Goal: Task Accomplishment & Management: Manage account settings

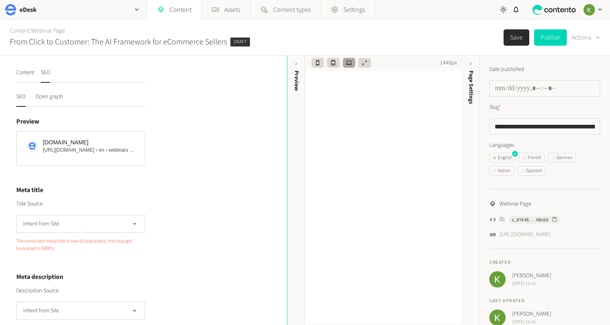
scroll to position [58, 0]
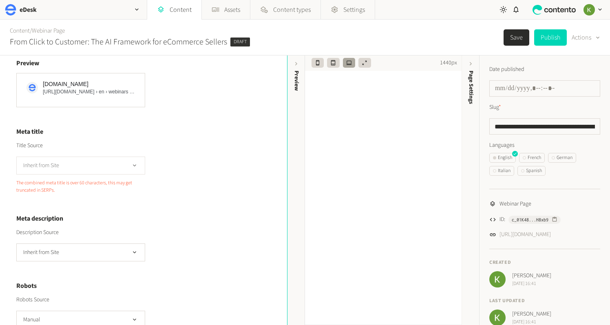
click at [101, 164] on button "Inherit from Site" at bounding box center [80, 166] width 129 height 18
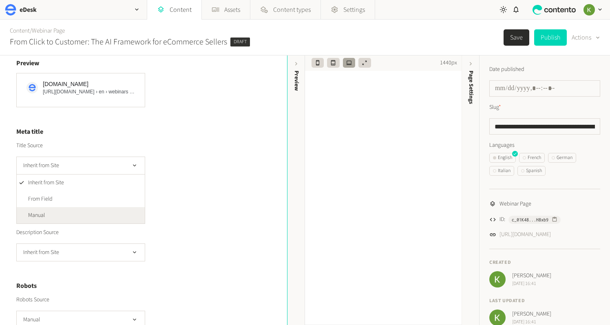
click at [84, 210] on li "Manual" at bounding box center [81, 215] width 128 height 16
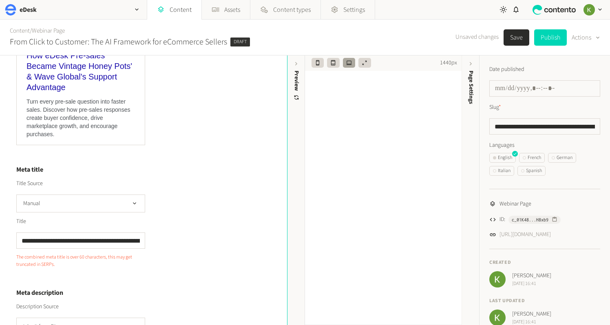
scroll to position [123, 0]
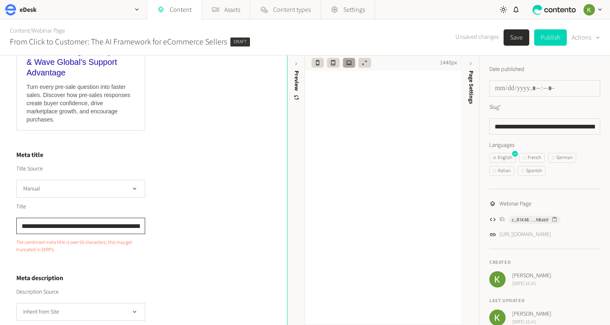
click at [75, 227] on input "**********" at bounding box center [80, 226] width 129 height 16
paste input "**********"
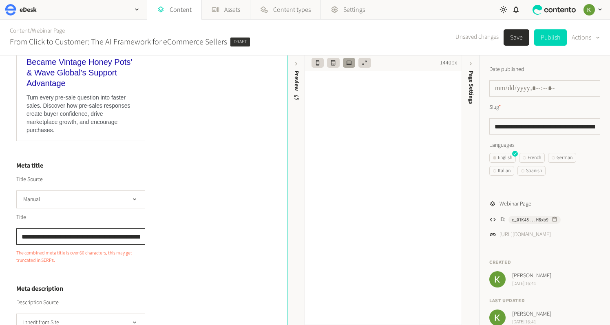
scroll to position [0, 25]
paste input "text"
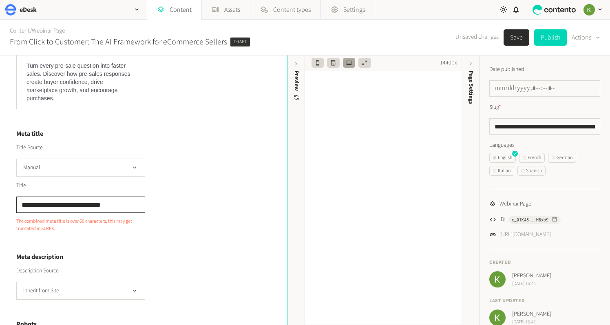
type input "**********"
click at [517, 40] on button "Save" at bounding box center [516, 37] width 26 height 16
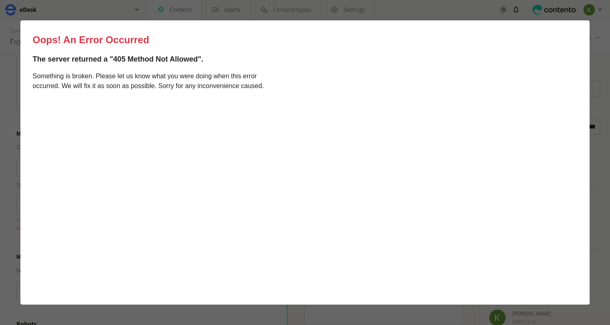
click at [578, 30] on html "Oops! An Error Occurred The server returned a "405 Method Not Allowed". Somethi…" at bounding box center [304, 162] width 569 height 284
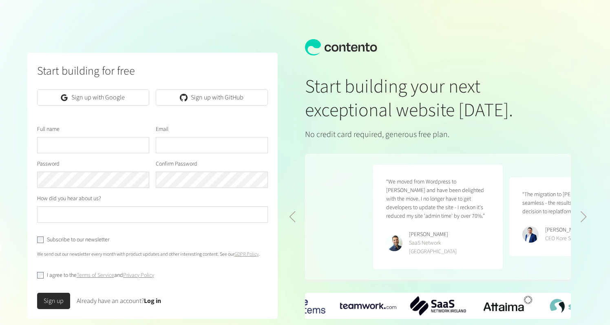
scroll to position [0, 272]
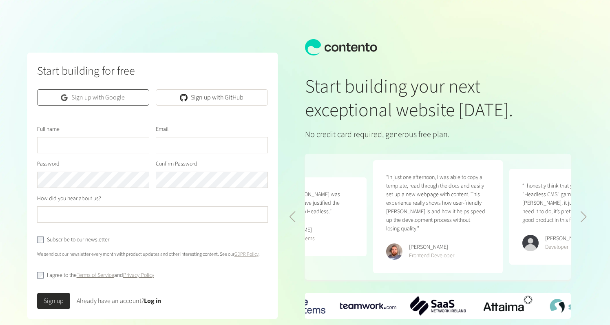
click at [92, 103] on link "Sign up with Google" at bounding box center [93, 97] width 112 height 16
click at [101, 92] on link "Sign up with Google" at bounding box center [93, 97] width 112 height 16
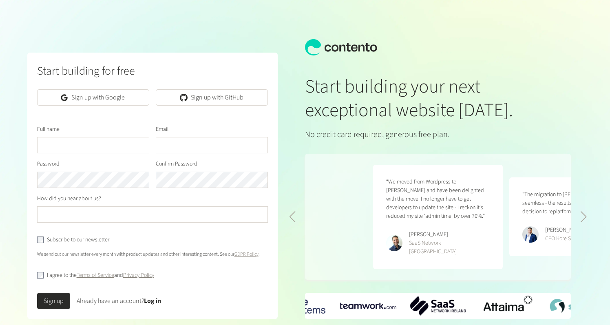
scroll to position [0, 272]
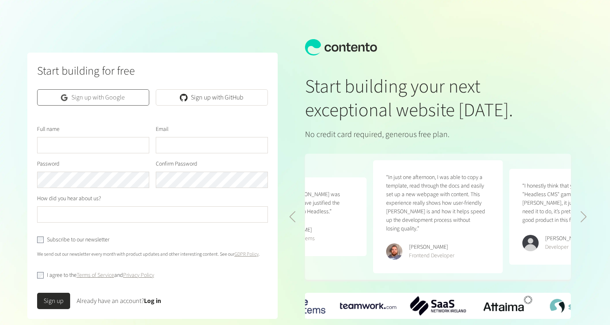
click at [99, 94] on link "Sign up with Google" at bounding box center [93, 97] width 112 height 16
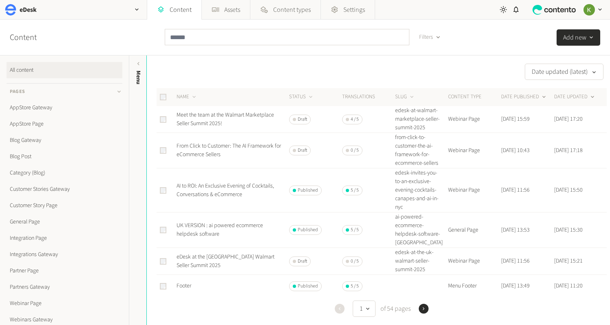
click at [515, 94] on button "DATE PUBLISHED" at bounding box center [524, 97] width 46 height 8
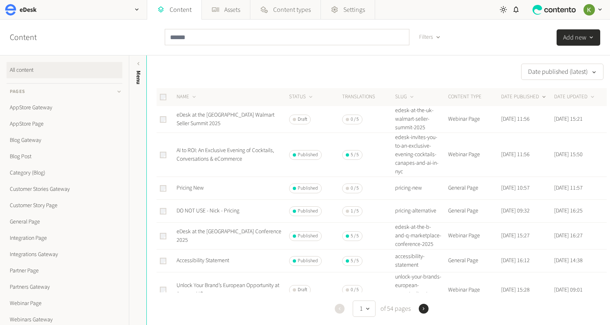
click at [510, 96] on button "DATE PUBLISHED" at bounding box center [524, 97] width 46 height 8
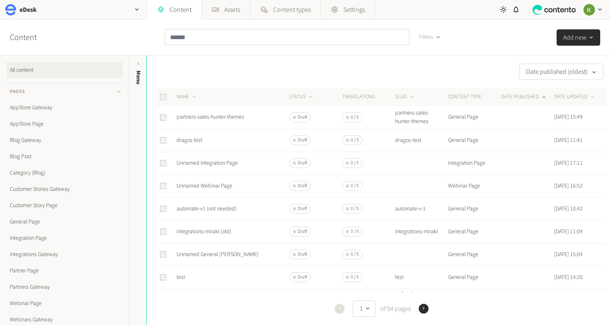
click at [510, 96] on button "DATE PUBLISHED" at bounding box center [524, 97] width 46 height 8
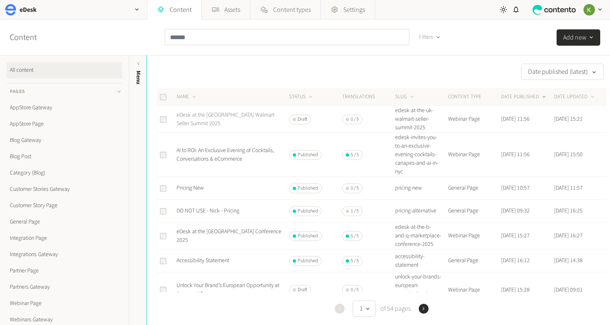
click at [230, 120] on link "eDesk at the UK Walmart Seller Summit 2025" at bounding box center [226, 119] width 98 height 17
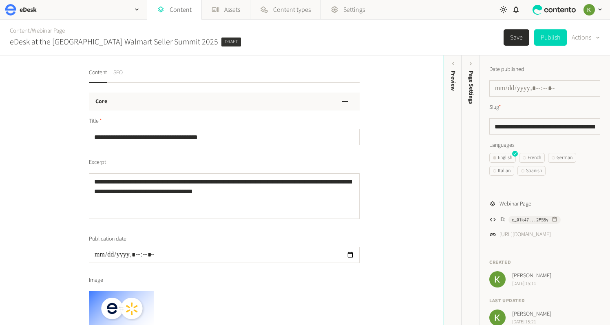
click at [121, 73] on button "SEO" at bounding box center [117, 75] width 9 height 14
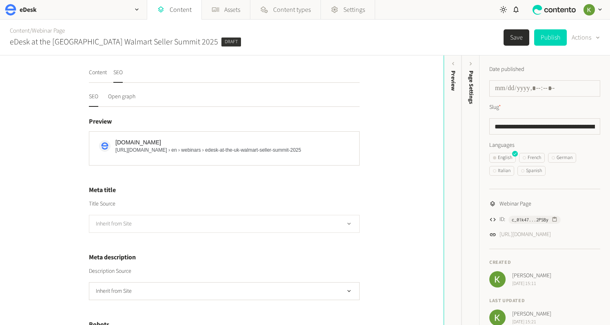
click at [252, 217] on button "Inherit from Site" at bounding box center [224, 224] width 271 height 18
drag, startPoint x: 365, startPoint y: 173, endPoint x: 356, endPoint y: 166, distance: 11.3
click at [365, 173] on div "Content SEO SEO Open graph Preview edesk.com https://www.edesk.com › en › webin…" at bounding box center [222, 189] width 444 height 269
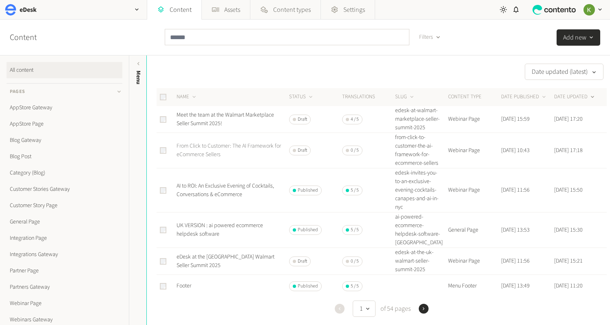
click at [220, 153] on link "From Click to Customer: The AI Framework for eCommerce Sellers" at bounding box center [229, 150] width 104 height 17
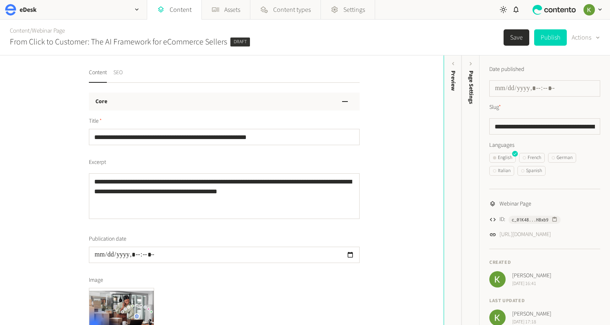
click at [124, 70] on nav "Content SEO" at bounding box center [224, 75] width 271 height 14
click at [121, 73] on button "SEO" at bounding box center [117, 75] width 9 height 14
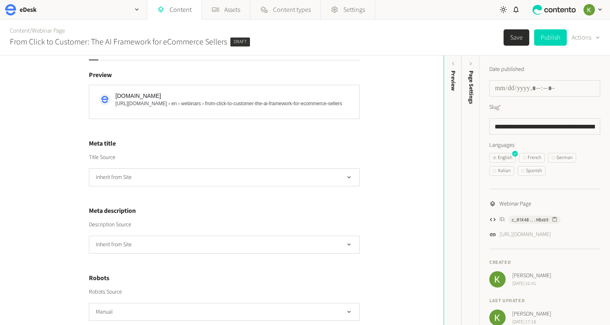
scroll to position [59, 0]
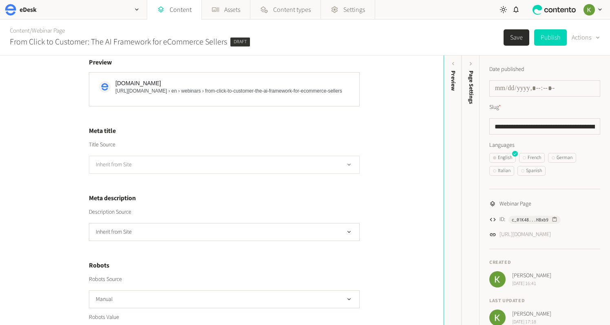
click at [250, 172] on button "Inherit from Site" at bounding box center [224, 165] width 271 height 18
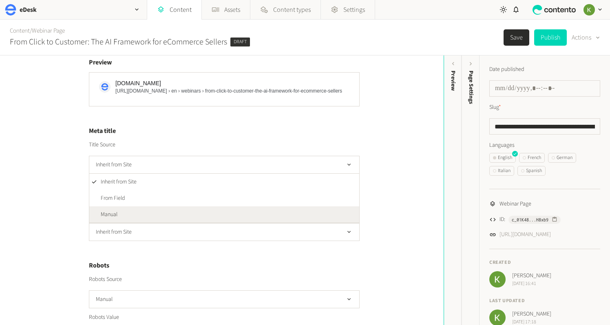
drag, startPoint x: 209, startPoint y: 211, endPoint x: 205, endPoint y: 210, distance: 4.2
click at [209, 211] on li "Manual" at bounding box center [224, 214] width 270 height 16
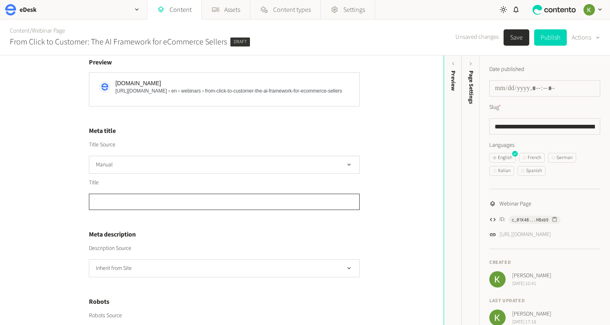
click at [161, 207] on input "text" at bounding box center [224, 202] width 271 height 16
paste input "**********"
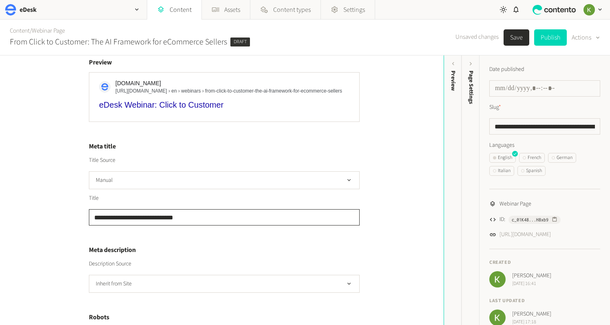
type input "**********"
click at [513, 37] on button "Save" at bounding box center [516, 37] width 26 height 16
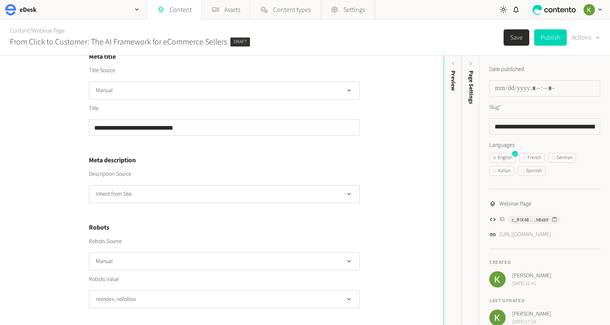
scroll to position [178, 0]
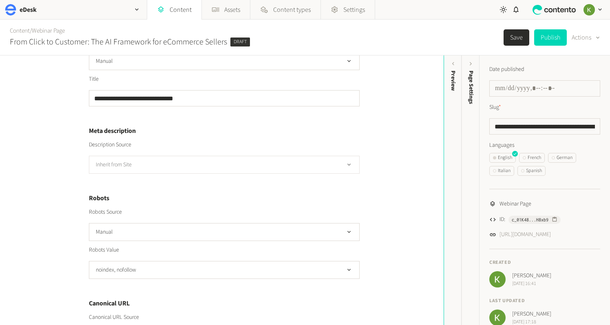
click at [287, 170] on button "Inherit from Site" at bounding box center [224, 165] width 271 height 18
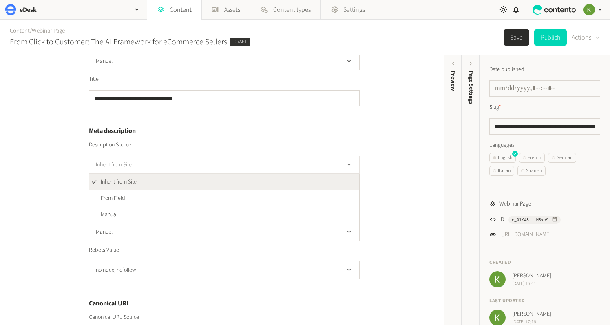
click at [287, 170] on button "Inherit from Site" at bounding box center [224, 165] width 271 height 18
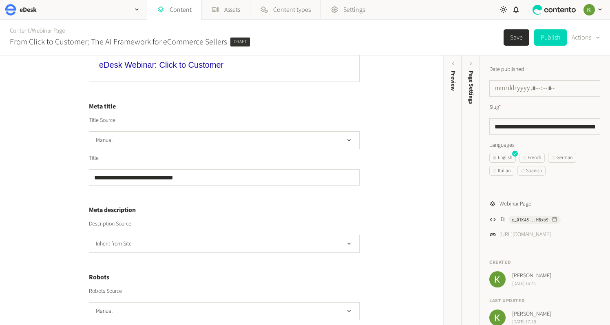
scroll to position [0, 0]
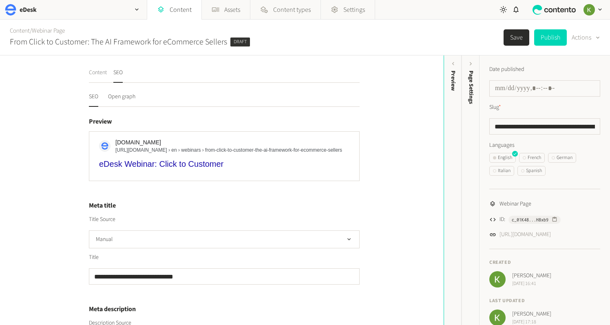
click at [97, 72] on button "Content" at bounding box center [98, 75] width 18 height 14
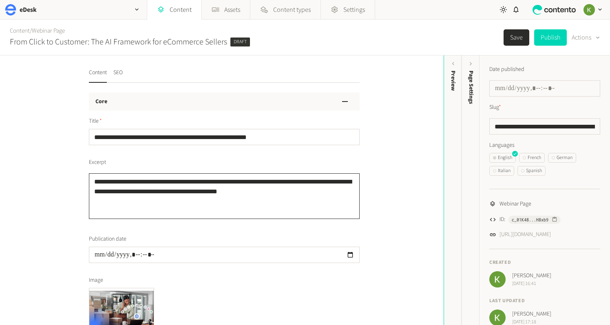
drag, startPoint x: 291, startPoint y: 191, endPoint x: 82, endPoint y: 169, distance: 210.3
click at [69, 171] on div "**********" at bounding box center [222, 189] width 444 height 269
click at [121, 70] on button "SEO" at bounding box center [117, 75] width 9 height 14
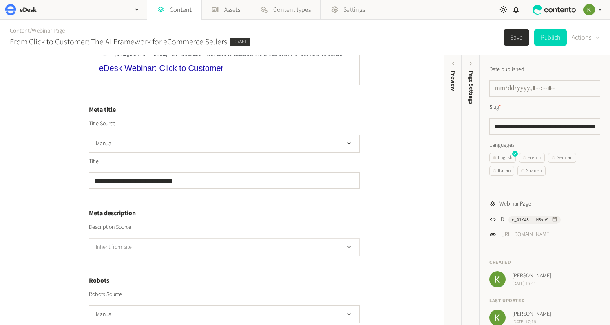
scroll to position [104, 0]
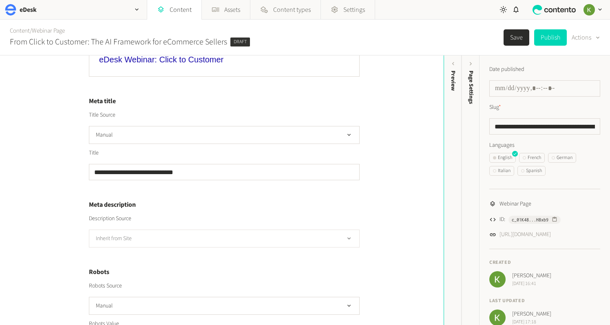
click at [151, 244] on button "Inherit from Site" at bounding box center [224, 239] width 271 height 18
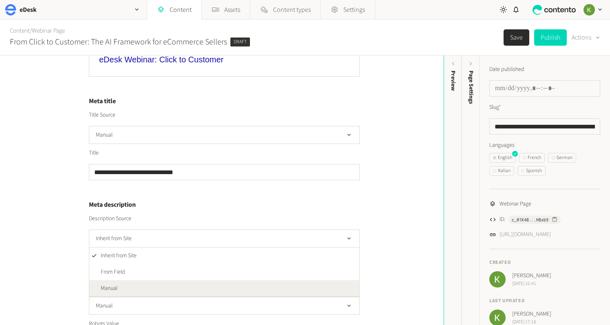
click at [135, 290] on li "Manual" at bounding box center [224, 288] width 270 height 16
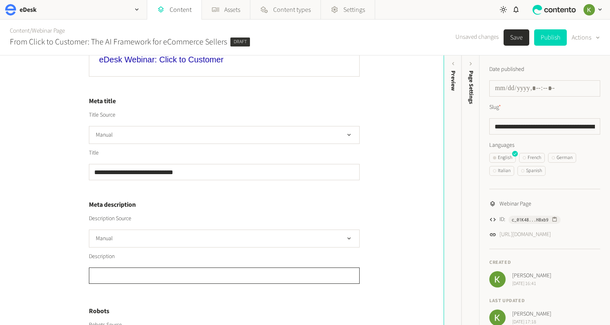
click at [150, 272] on textarea "Languages" at bounding box center [224, 275] width 271 height 16
paste textarea "**********"
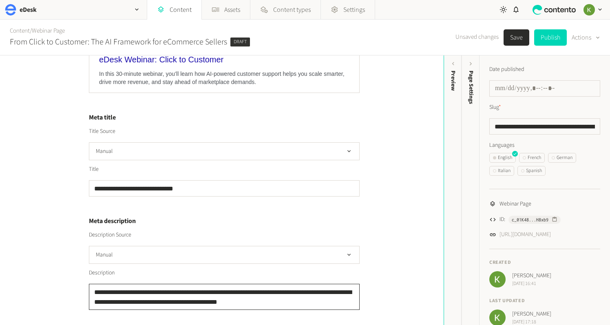
type textarea "**********"
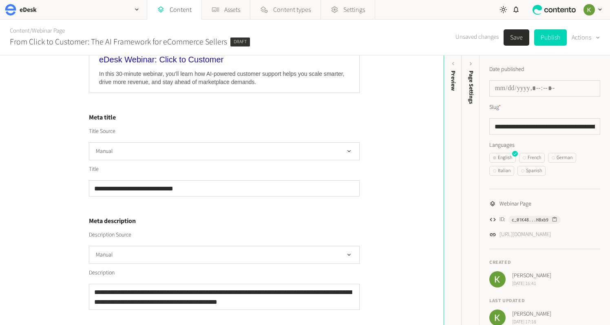
click at [509, 38] on button "Save" at bounding box center [516, 37] width 26 height 16
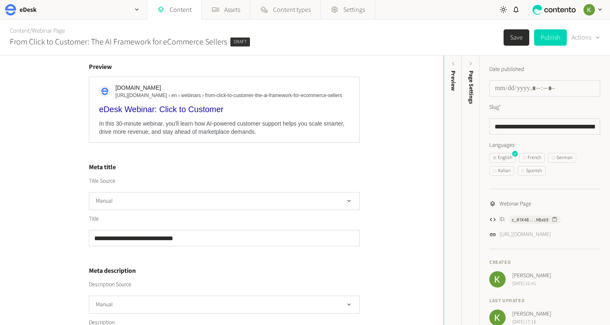
scroll to position [0, 0]
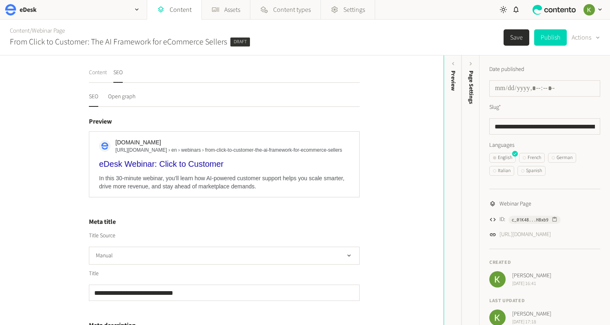
click at [104, 74] on button "Content" at bounding box center [98, 75] width 18 height 14
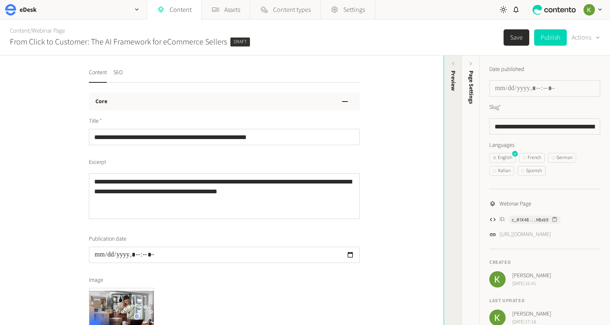
click at [453, 96] on div "Preview" at bounding box center [453, 133] width 18 height 147
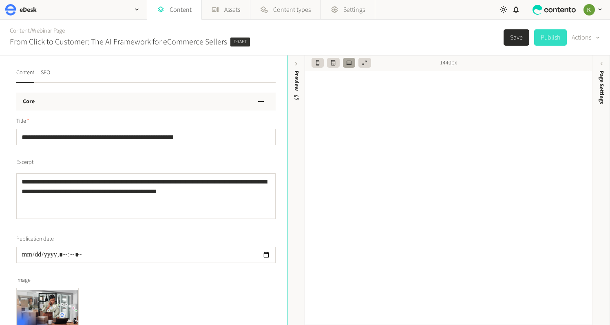
click at [551, 38] on button "Publish" at bounding box center [550, 37] width 33 height 16
type input "**********"
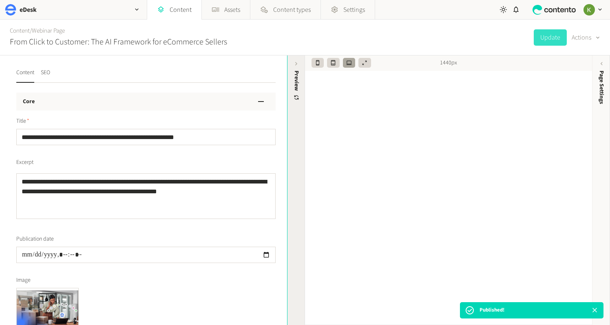
click at [294, 100] on icon at bounding box center [296, 98] width 10 height 10
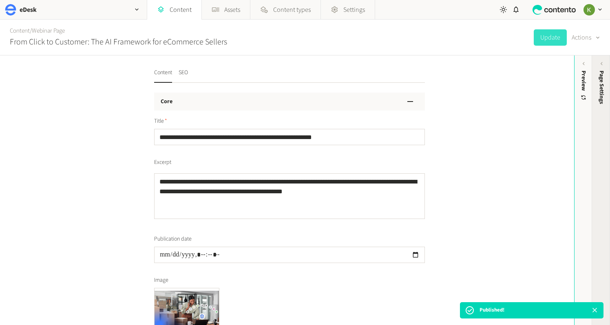
click at [602, 85] on span "Page Settings" at bounding box center [601, 87] width 9 height 33
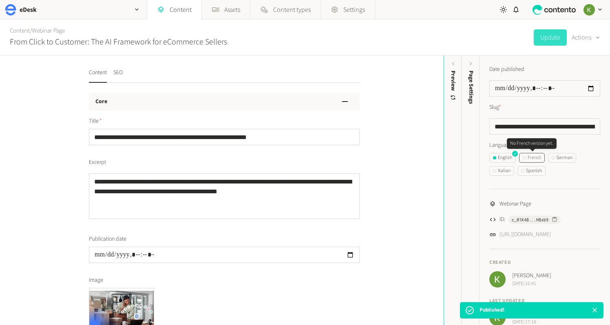
click at [536, 159] on div "French" at bounding box center [532, 157] width 18 height 7
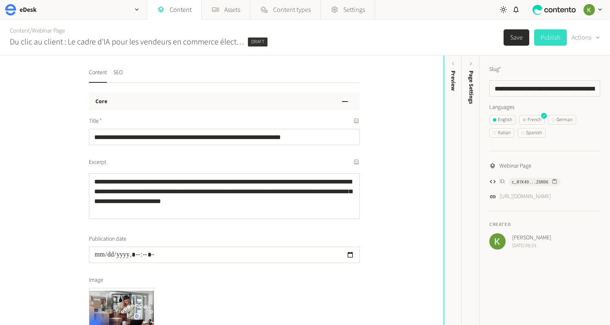
click at [552, 38] on button "Publish" at bounding box center [550, 37] width 33 height 16
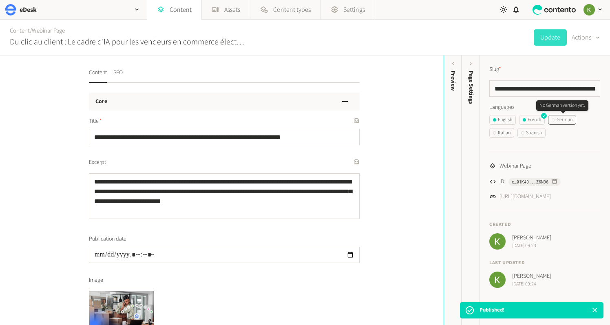
click at [560, 121] on div "German" at bounding box center [562, 119] width 21 height 7
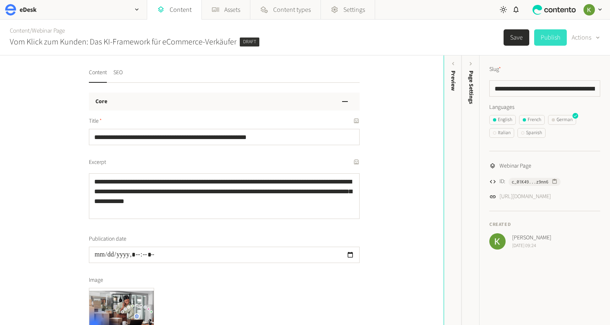
click at [550, 40] on button "Publish" at bounding box center [550, 37] width 33 height 16
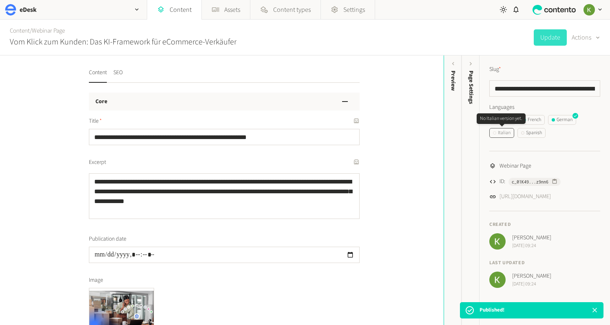
click at [503, 136] on div "Italian" at bounding box center [502, 132] width 18 height 7
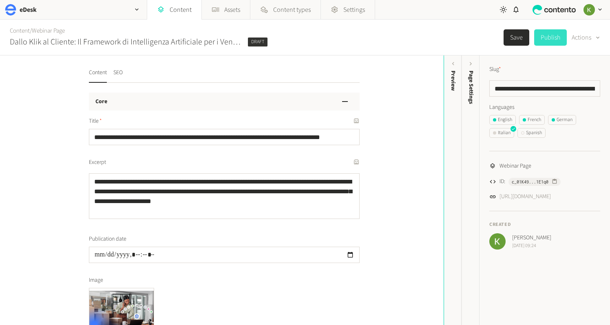
click at [550, 41] on button "Publish" at bounding box center [550, 37] width 33 height 16
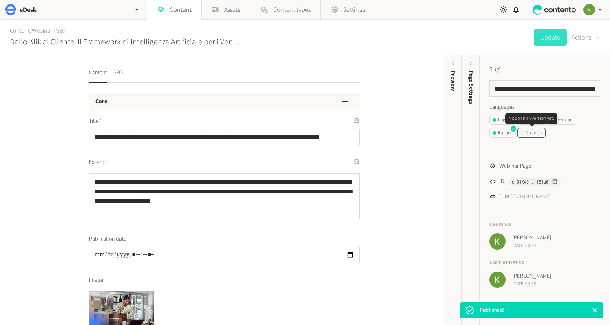
click at [533, 133] on div "Spanish" at bounding box center [531, 132] width 21 height 7
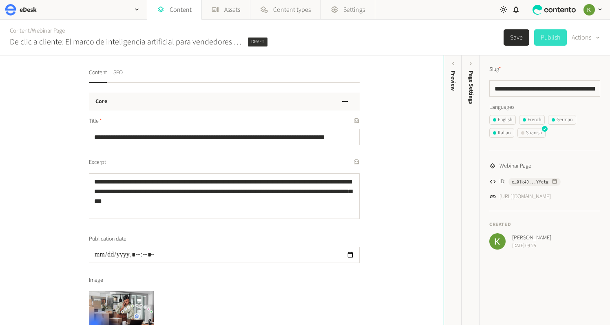
click at [547, 38] on button "Publish" at bounding box center [550, 37] width 33 height 16
click at [503, 123] on div "English" at bounding box center [503, 119] width 19 height 7
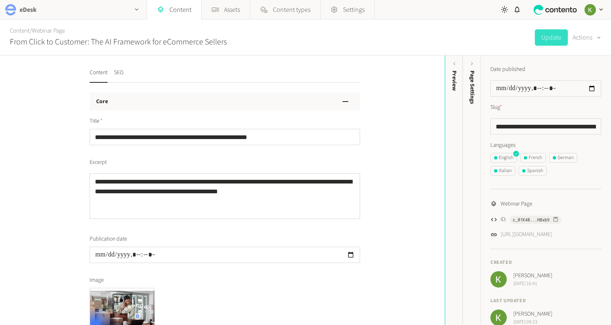
click at [131, 7] on div "button" at bounding box center [137, 9] width 20 height 19
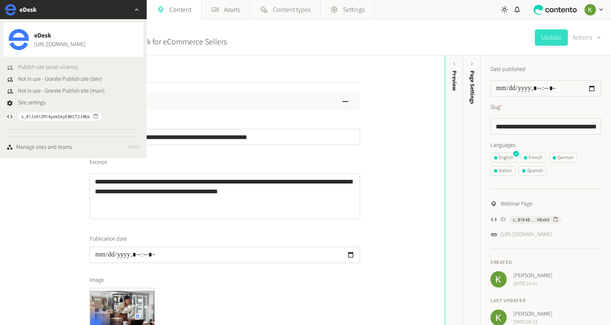
click at [61, 66] on span "Publish site (prod-vizamo)" at bounding box center [48, 67] width 60 height 9
click at [407, 83] on div "**********" at bounding box center [222, 189] width 445 height 269
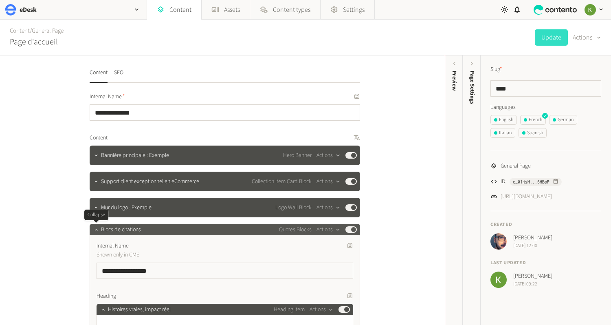
click at [96, 231] on icon "button" at bounding box center [96, 230] width 6 height 6
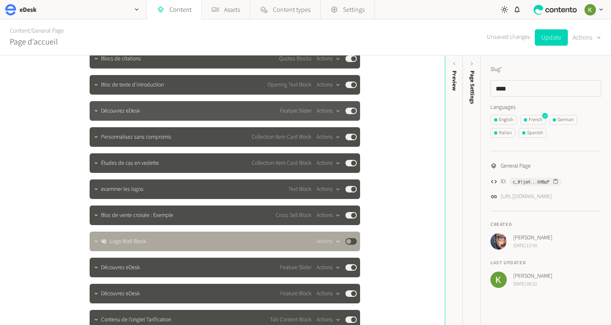
scroll to position [256, 0]
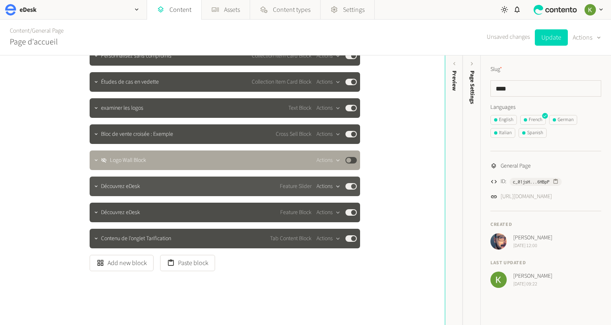
click at [327, 190] on button "Actions" at bounding box center [329, 186] width 24 height 10
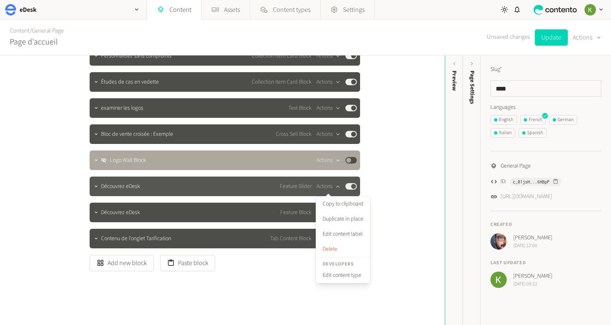
click at [349, 188] on button "Published" at bounding box center [351, 186] width 11 height 7
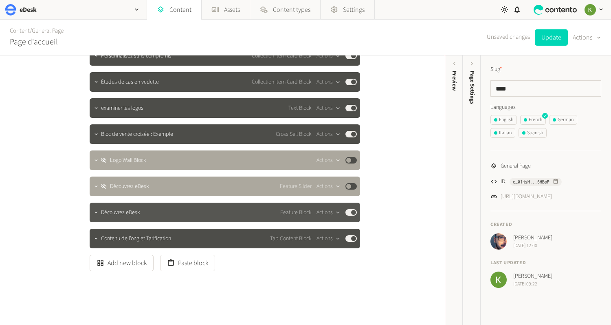
click at [350, 212] on button "Published" at bounding box center [351, 212] width 11 height 7
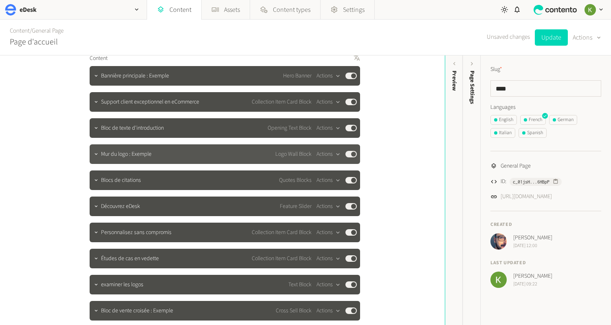
scroll to position [107, 0]
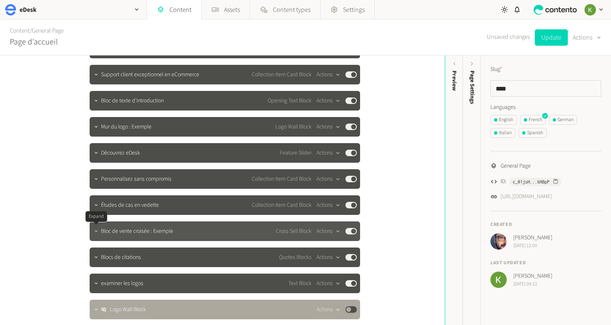
click at [99, 233] on icon "button" at bounding box center [96, 231] width 6 height 6
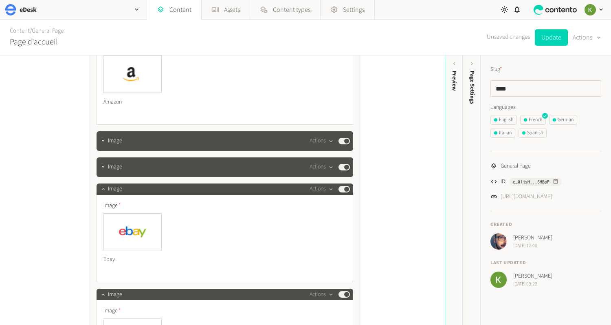
scroll to position [536, 0]
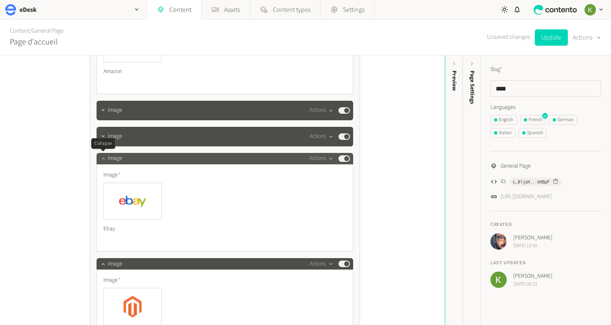
click at [99, 158] on button "button" at bounding box center [103, 158] width 10 height 10
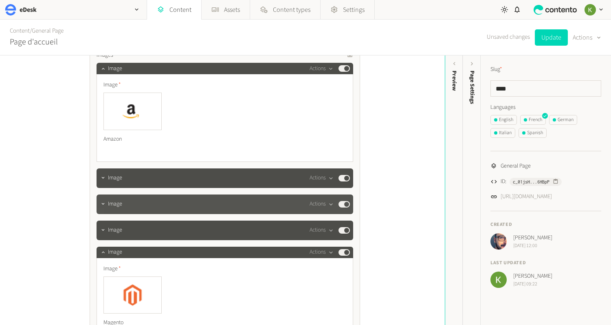
scroll to position [461, 0]
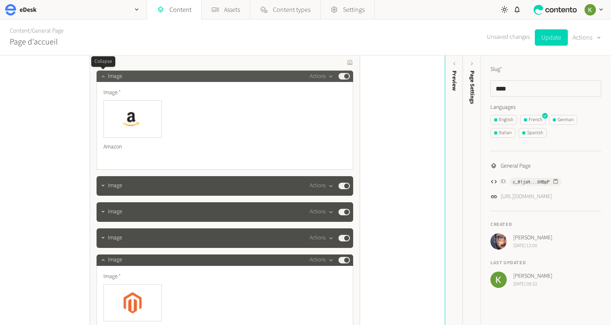
click at [103, 75] on icon "button" at bounding box center [103, 76] width 6 height 6
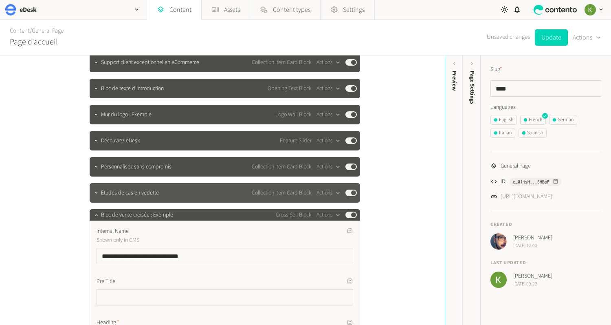
scroll to position [144, 0]
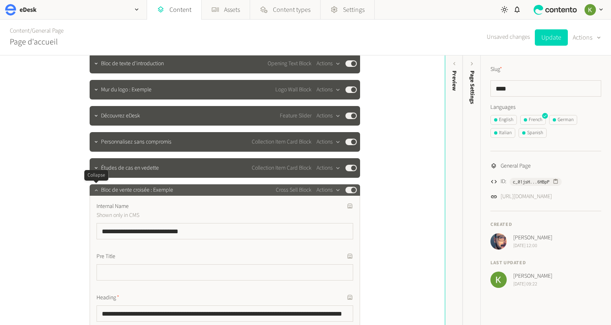
click at [95, 190] on icon "button" at bounding box center [96, 190] width 3 height 2
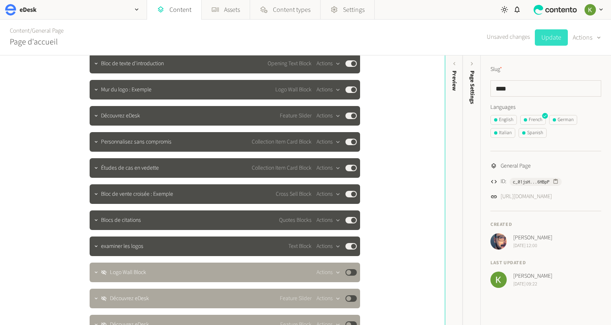
click at [554, 37] on button "Update" at bounding box center [551, 37] width 33 height 16
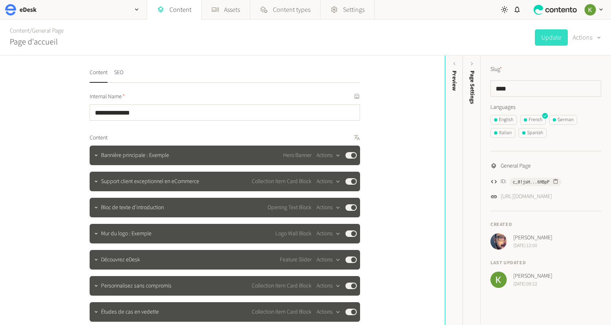
drag, startPoint x: 27, startPoint y: 29, endPoint x: 32, endPoint y: 28, distance: 4.6
click at [28, 29] on link "Content" at bounding box center [20, 30] width 20 height 9
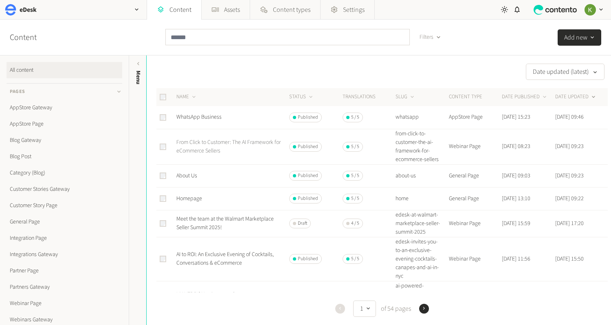
click at [209, 140] on link "From Click to Customer: The AI Framework for eCommerce Sellers" at bounding box center [229, 146] width 104 height 17
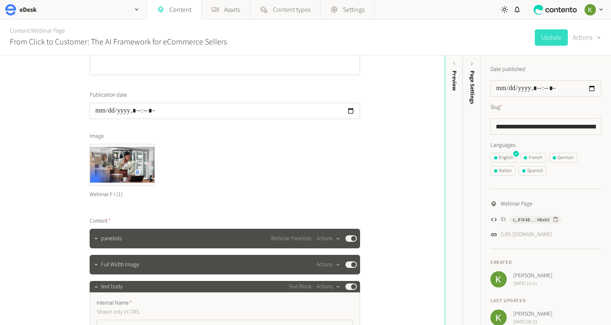
scroll to position [165, 0]
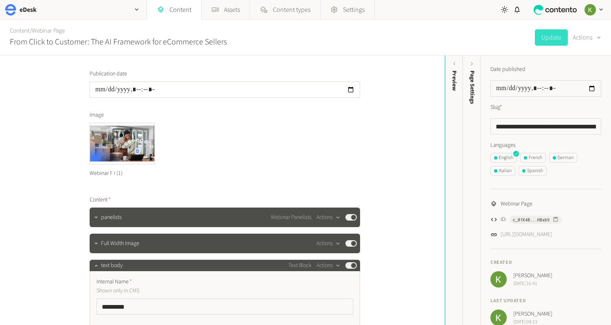
click at [156, 124] on div "Webinar F I (1)" at bounding box center [225, 153] width 271 height 60
click at [154, 124] on icon "button" at bounding box center [153, 124] width 6 height 6
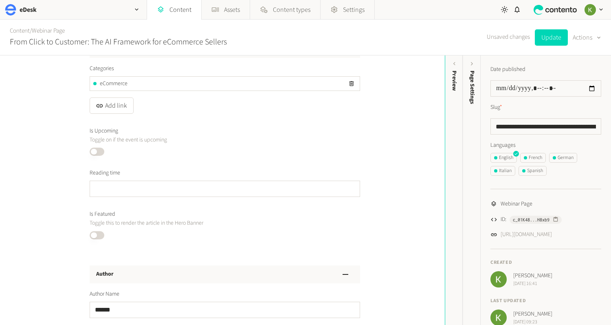
scroll to position [1276, 0]
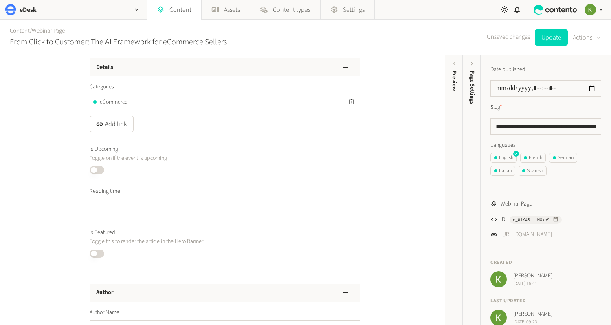
click at [103, 170] on button "Published" at bounding box center [97, 170] width 15 height 8
click at [100, 252] on button "Published" at bounding box center [97, 253] width 15 height 8
click at [550, 40] on button "Update" at bounding box center [551, 37] width 33 height 16
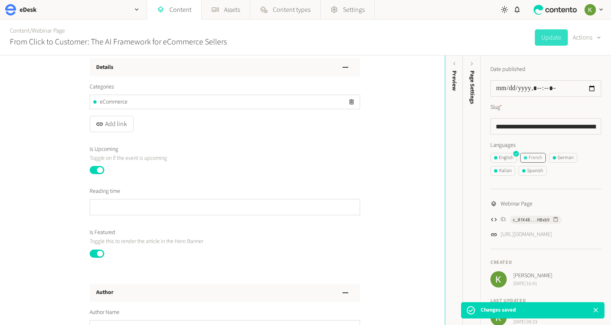
click at [538, 157] on div "French" at bounding box center [533, 157] width 18 height 7
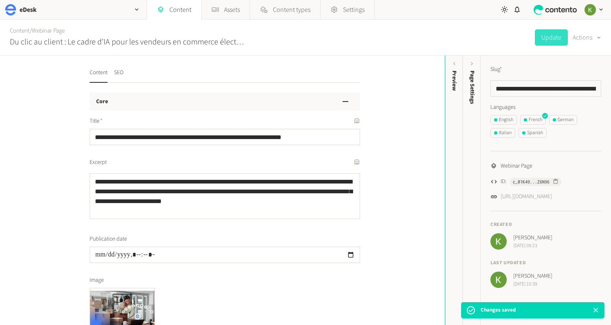
scroll to position [73, 0]
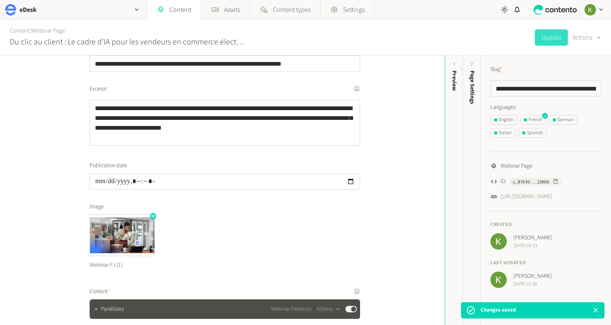
click at [152, 217] on icon "button" at bounding box center [153, 216] width 6 height 6
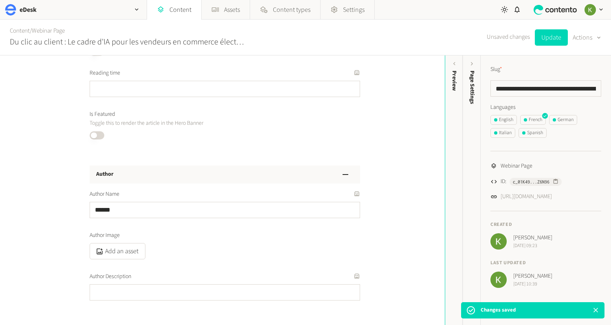
scroll to position [1310, 0]
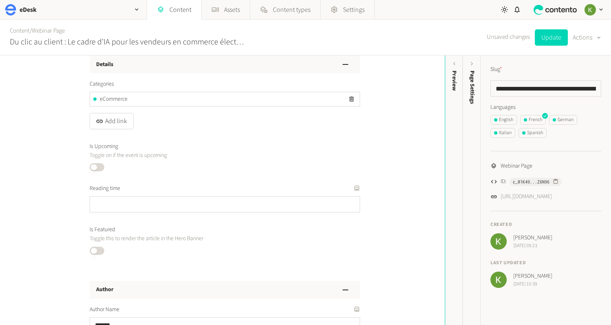
click at [102, 166] on button "Published" at bounding box center [97, 167] width 15 height 8
click at [100, 248] on button "Published" at bounding box center [97, 251] width 15 height 8
click at [547, 37] on button "Update" at bounding box center [551, 37] width 33 height 16
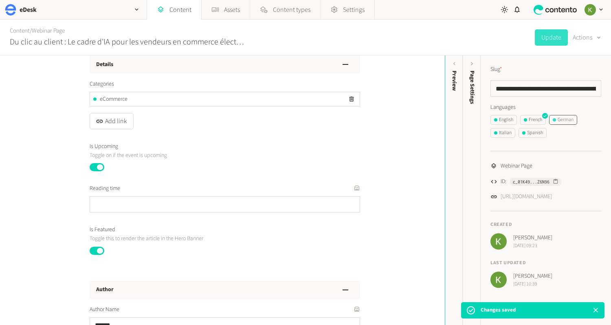
click at [569, 120] on div "German" at bounding box center [563, 119] width 21 height 7
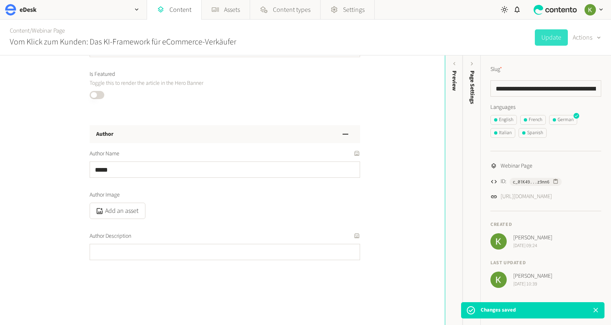
scroll to position [1278, 0]
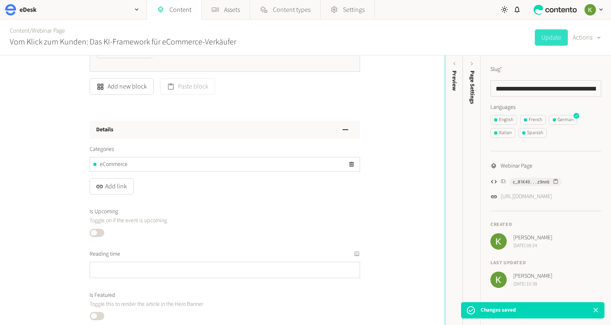
click at [100, 229] on button "Published" at bounding box center [97, 233] width 15 height 8
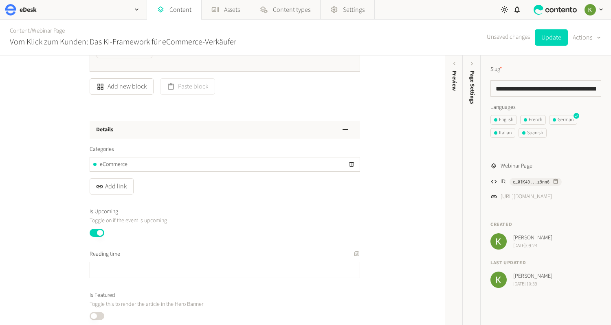
drag, startPoint x: 100, startPoint y: 312, endPoint x: 105, endPoint y: 308, distance: 6.4
click at [100, 312] on button "Published" at bounding box center [97, 316] width 15 height 8
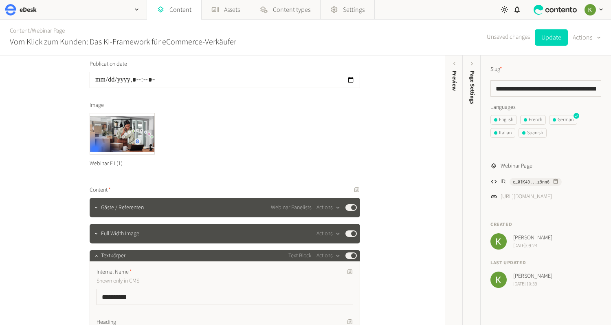
scroll to position [192, 0]
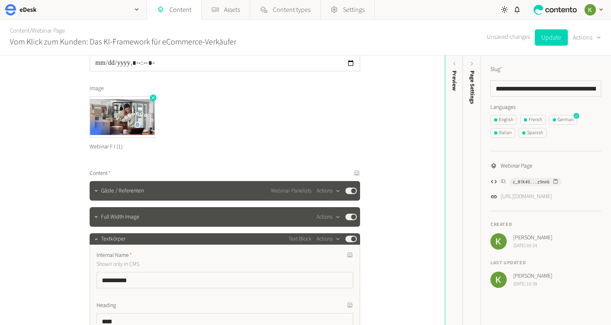
click at [153, 97] on icon "button" at bounding box center [153, 98] width 6 height 6
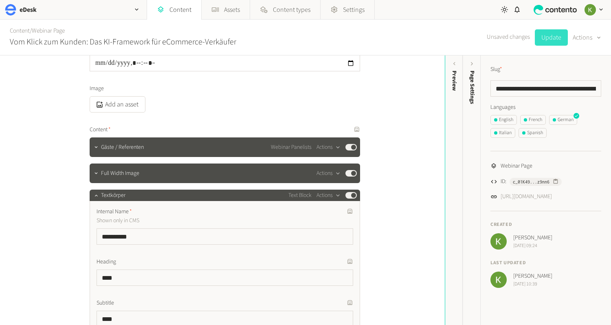
click at [548, 38] on button "Update" at bounding box center [551, 37] width 33 height 16
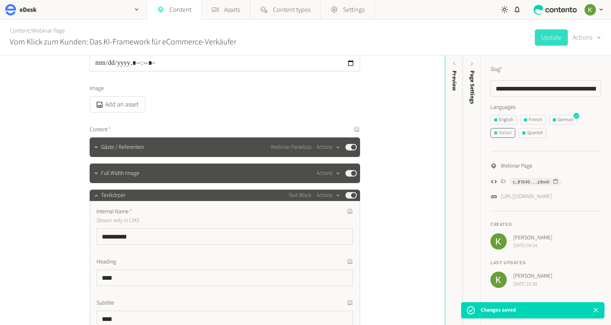
click at [506, 134] on div "Italian" at bounding box center [503, 132] width 18 height 7
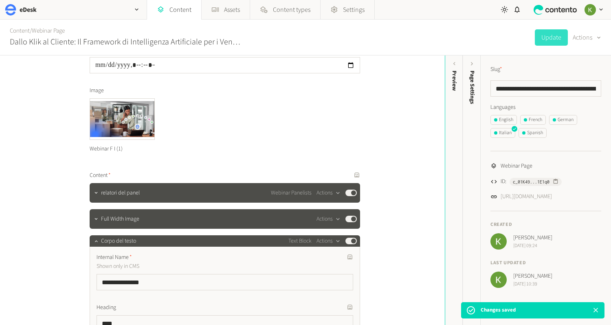
scroll to position [193, 0]
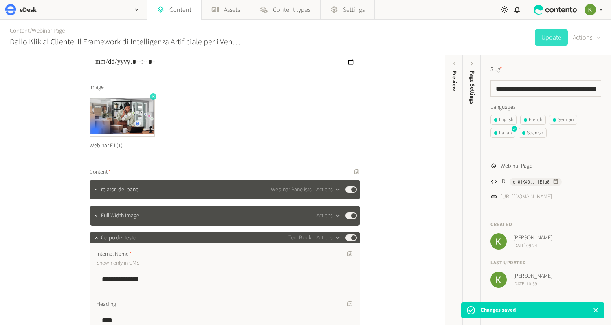
click at [152, 97] on icon "button" at bounding box center [153, 97] width 6 height 6
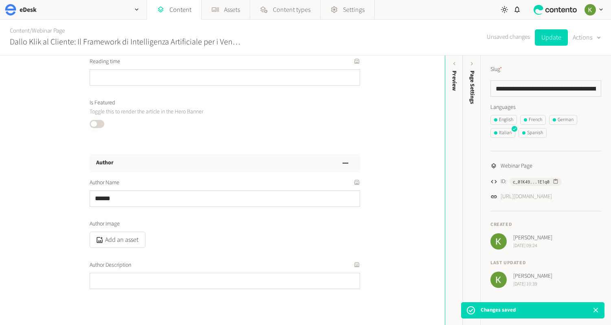
scroll to position [1322, 0]
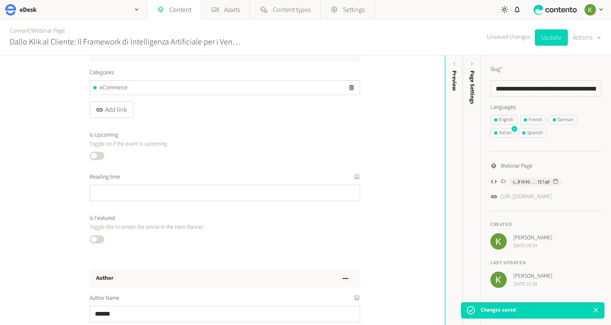
click at [100, 157] on button "Published" at bounding box center [97, 156] width 15 height 8
click at [100, 236] on button "Published" at bounding box center [97, 239] width 15 height 8
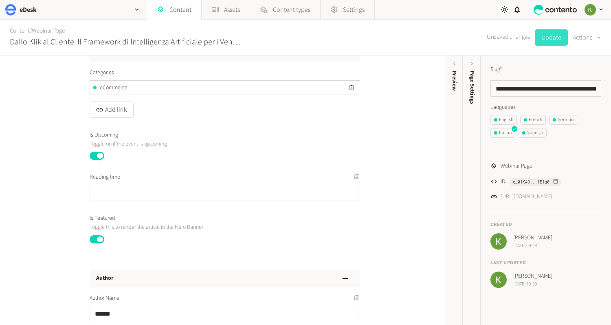
click at [553, 42] on button "Update" at bounding box center [551, 37] width 33 height 16
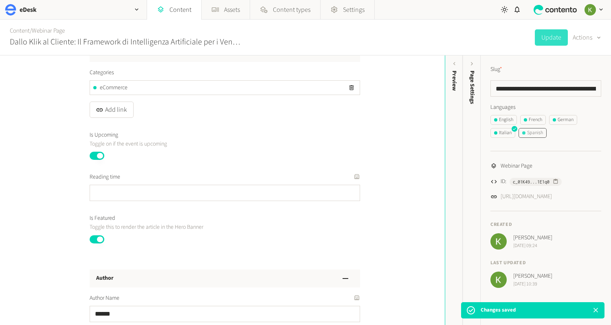
click at [534, 132] on div "Spanish" at bounding box center [533, 132] width 21 height 7
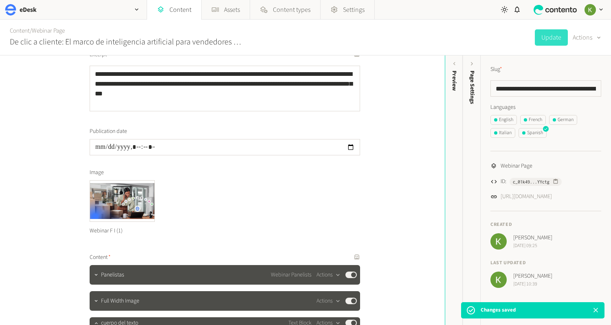
scroll to position [184, 0]
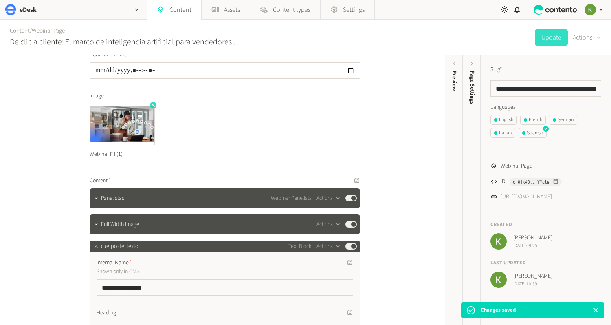
click at [152, 104] on icon "button" at bounding box center [153, 105] width 6 height 6
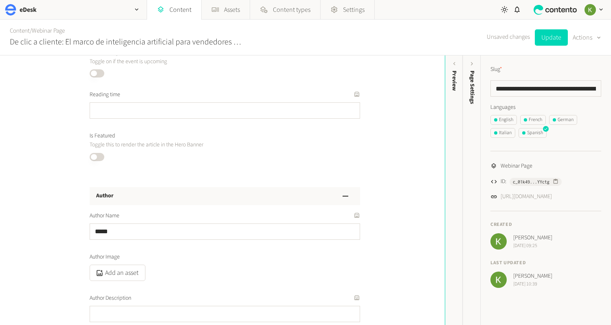
scroll to position [1404, 0]
click at [104, 75] on div "Published" at bounding box center [225, 73] width 271 height 8
drag, startPoint x: 102, startPoint y: 72, endPoint x: 101, endPoint y: 92, distance: 19.6
click at [102, 72] on button "Published" at bounding box center [97, 73] width 15 height 8
click at [98, 153] on button "Published" at bounding box center [97, 156] width 15 height 8
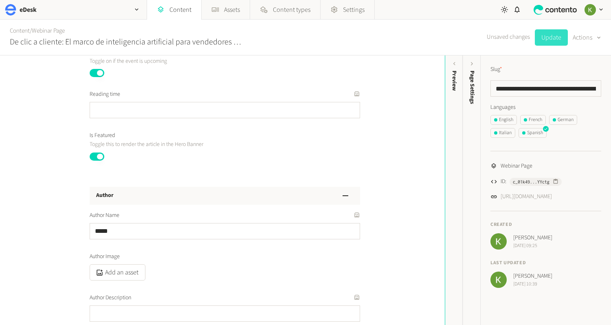
click at [548, 35] on button "Update" at bounding box center [551, 37] width 33 height 16
click at [128, 10] on div "button" at bounding box center [137, 9] width 20 height 19
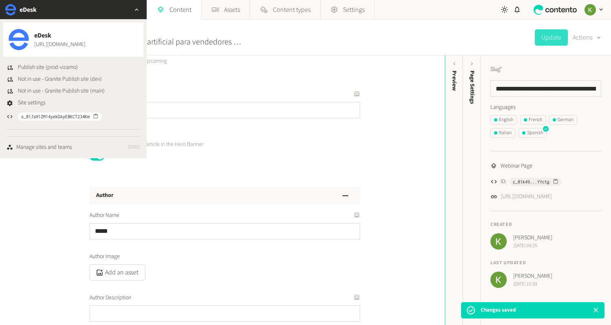
click at [406, 118] on div "**********" at bounding box center [222, 189] width 445 height 269
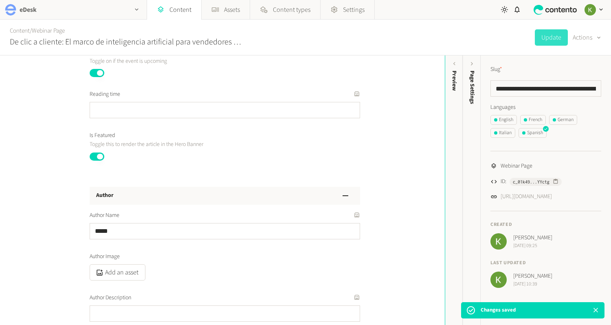
click at [76, 10] on div "eDesk" at bounding box center [73, 9] width 147 height 19
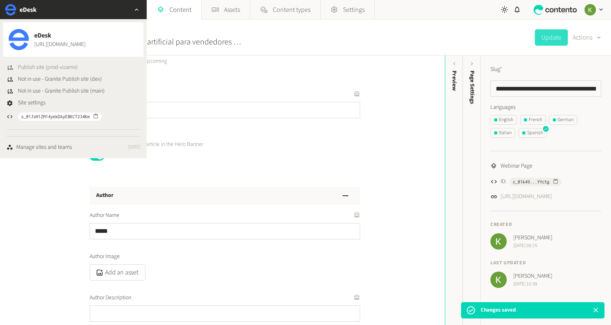
click at [40, 65] on span "Publish site (prod-vizamo)" at bounding box center [48, 67] width 60 height 9
click at [320, 35] on div "Content / Webinar Page De clic a cliente: El marco de inteligencia artificial p…" at bounding box center [305, 38] width 611 height 36
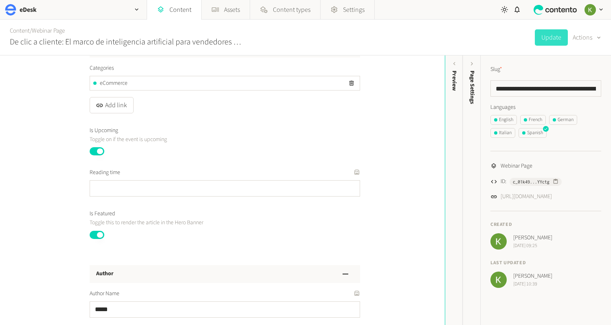
scroll to position [1311, 0]
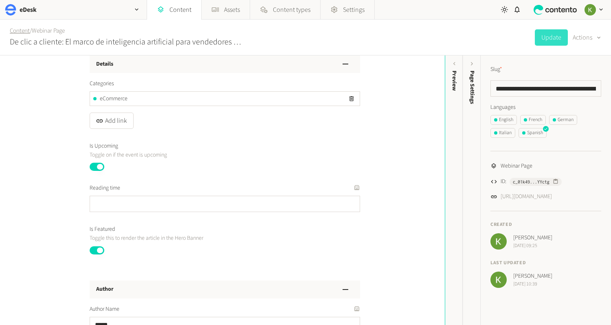
click at [21, 33] on link "Content" at bounding box center [20, 30] width 20 height 9
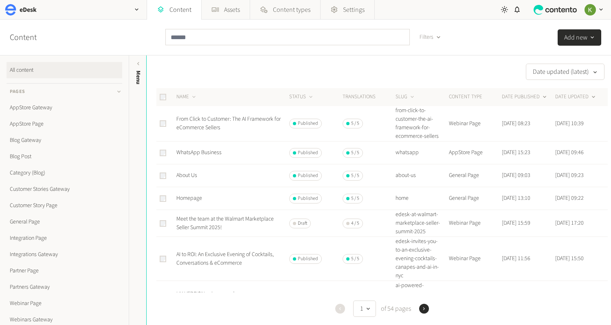
click at [520, 96] on button "DATE PUBLISHED" at bounding box center [525, 97] width 46 height 8
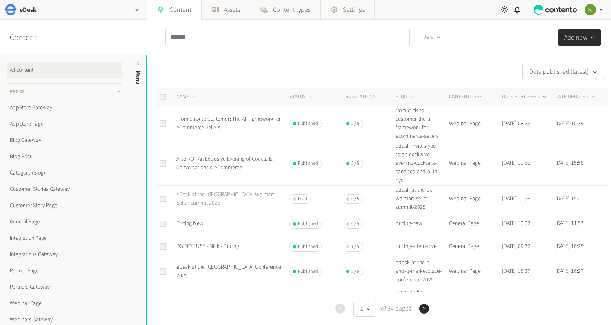
click at [226, 198] on link "eDesk at the [GEOGRAPHIC_DATA] Walmart Seller Summit 2025" at bounding box center [226, 198] width 98 height 17
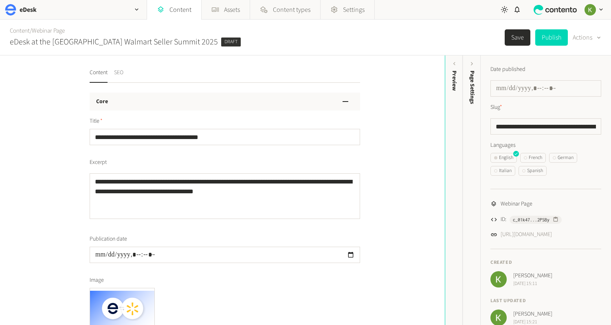
click at [122, 73] on button "SEO" at bounding box center [118, 75] width 9 height 14
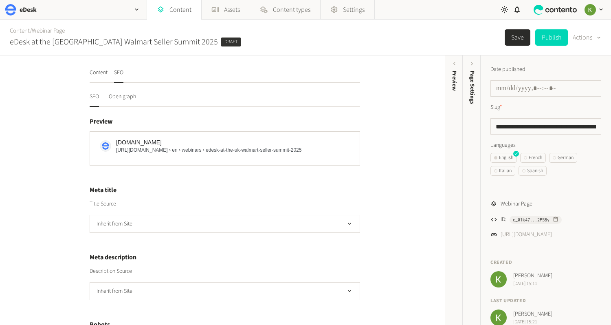
click at [95, 94] on button "SEO" at bounding box center [94, 100] width 9 height 14
click at [99, 76] on button "Content" at bounding box center [99, 75] width 18 height 14
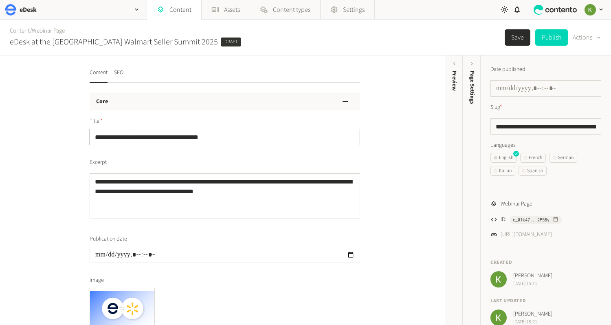
drag, startPoint x: 248, startPoint y: 138, endPoint x: 104, endPoint y: 126, distance: 144.0
click at [123, 73] on button "SEO" at bounding box center [118, 75] width 9 height 14
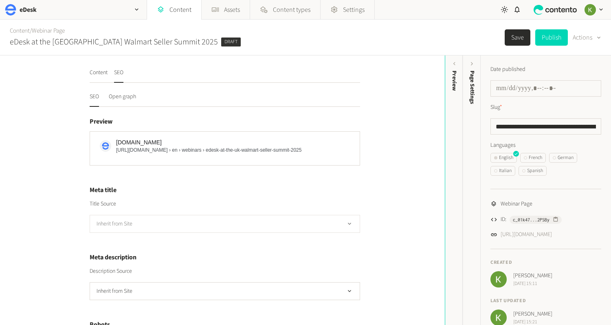
click at [249, 215] on button "Inherit from Site" at bounding box center [225, 224] width 271 height 18
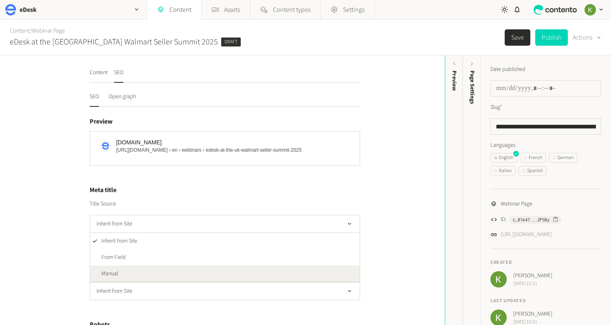
click at [234, 268] on li "Manual" at bounding box center [225, 273] width 270 height 16
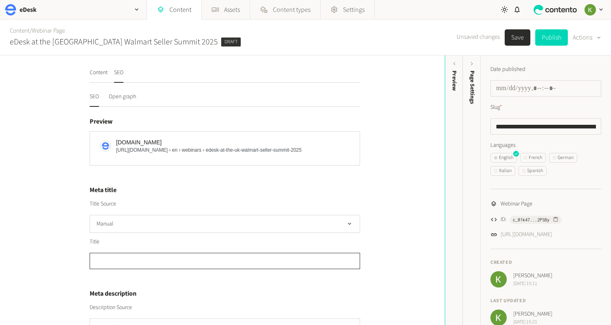
click at [217, 260] on input "text" at bounding box center [225, 261] width 271 height 16
paste input "**********"
type input "**********"
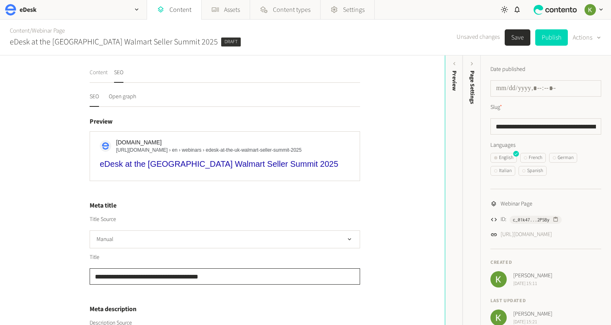
click at [97, 73] on button "Content" at bounding box center [99, 75] width 18 height 14
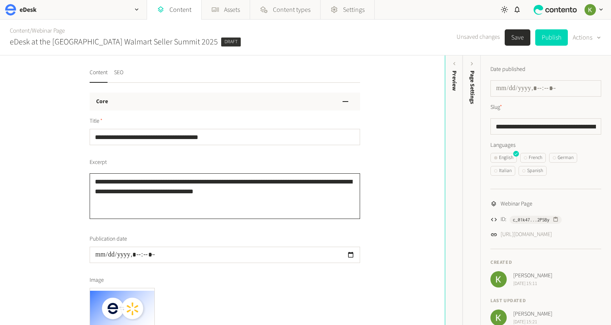
drag, startPoint x: 237, startPoint y: 194, endPoint x: 99, endPoint y: 168, distance: 140.1
click at [93, 169] on div "**********" at bounding box center [225, 190] width 271 height 64
click at [119, 73] on button "SEO" at bounding box center [118, 75] width 9 height 14
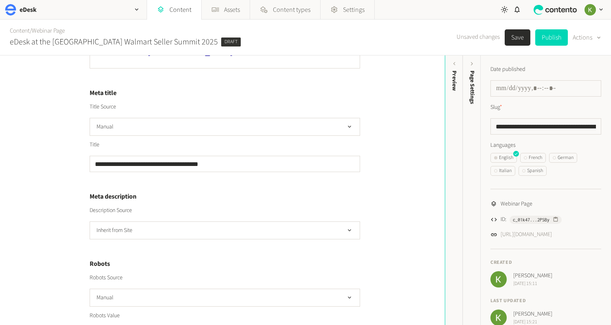
scroll to position [157, 0]
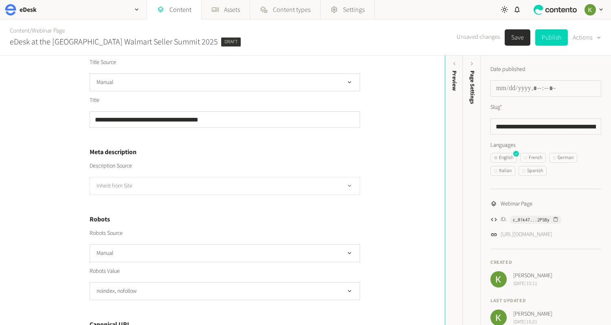
click at [202, 189] on button "Inherit from Site" at bounding box center [225, 186] width 271 height 18
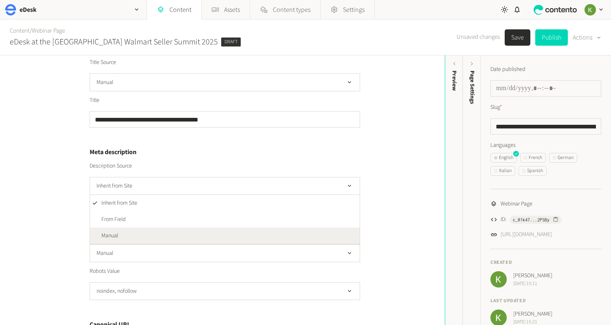
click at [184, 231] on li "Manual" at bounding box center [225, 235] width 270 height 16
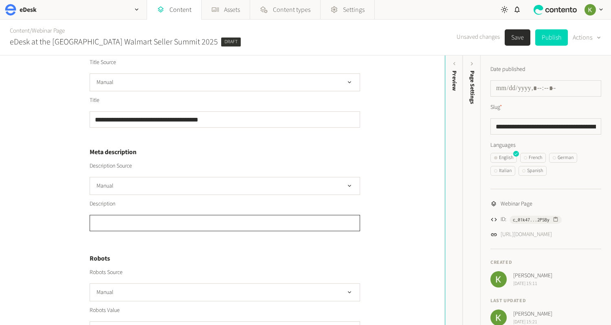
click at [184, 227] on textarea "Languages" at bounding box center [225, 223] width 271 height 16
paste textarea "**********"
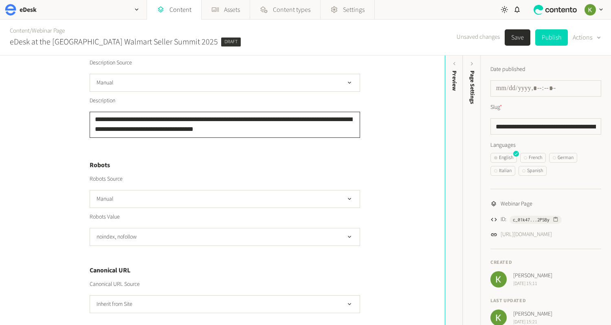
scroll to position [284, 0]
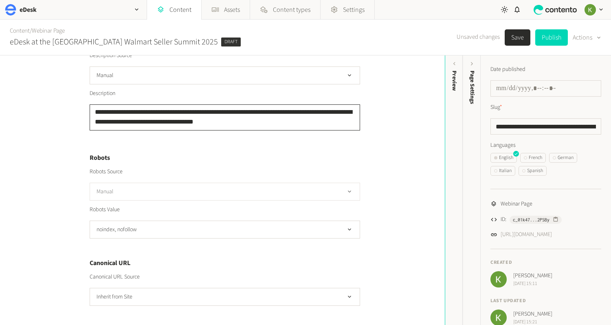
type textarea "**********"
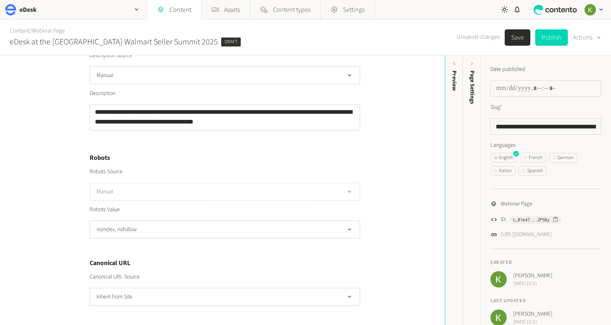
click at [264, 186] on button "Manual" at bounding box center [225, 192] width 271 height 18
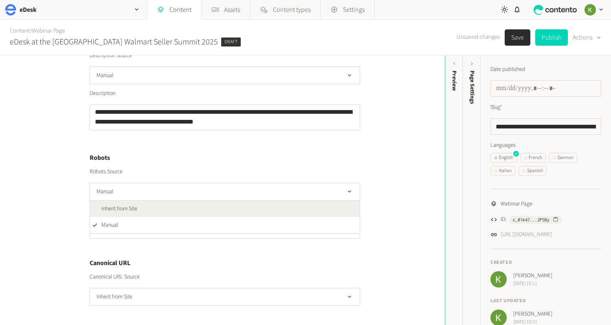
click at [249, 206] on li "Inherit from Site" at bounding box center [225, 209] width 270 height 16
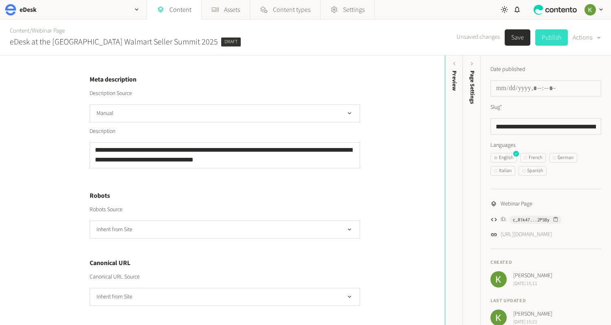
click at [552, 38] on button "Publish" at bounding box center [552, 37] width 33 height 16
type input "**********"
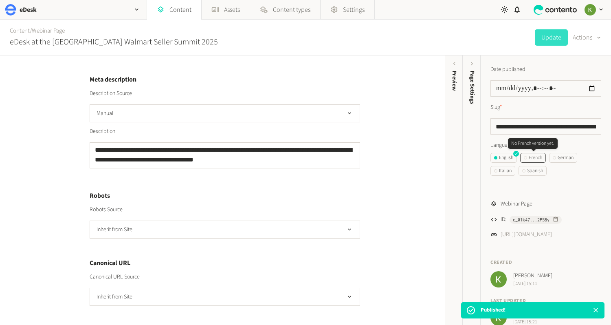
click at [531, 156] on div "French" at bounding box center [533, 157] width 18 height 7
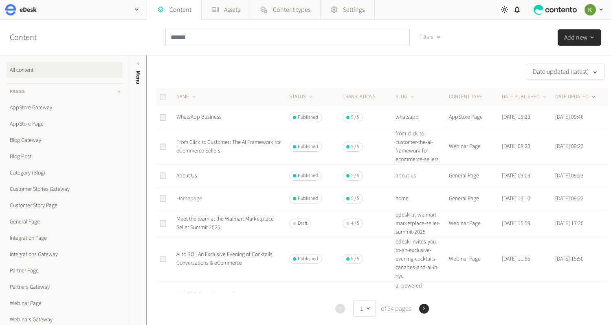
click at [193, 200] on link "Homepage" at bounding box center [190, 198] width 26 height 8
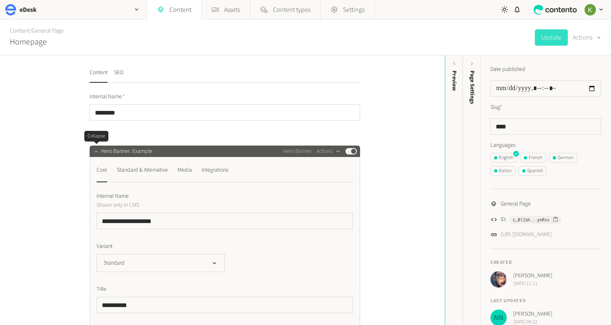
click at [97, 152] on icon "button" at bounding box center [96, 151] width 6 height 6
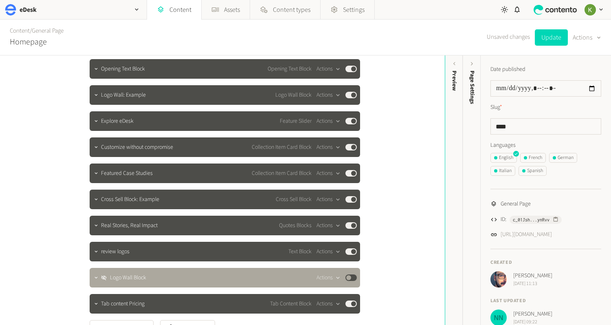
scroll to position [148, 0]
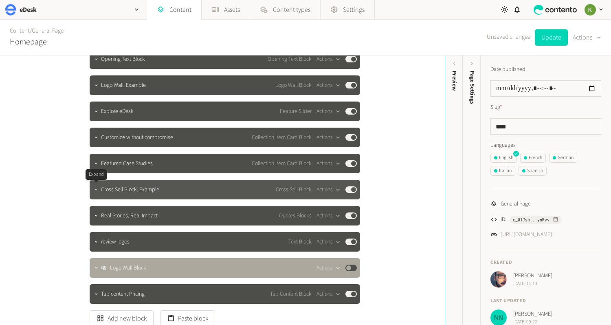
click at [95, 190] on icon "button" at bounding box center [96, 190] width 6 height 6
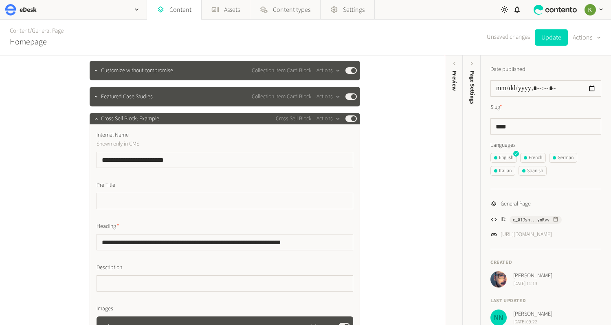
scroll to position [198, 0]
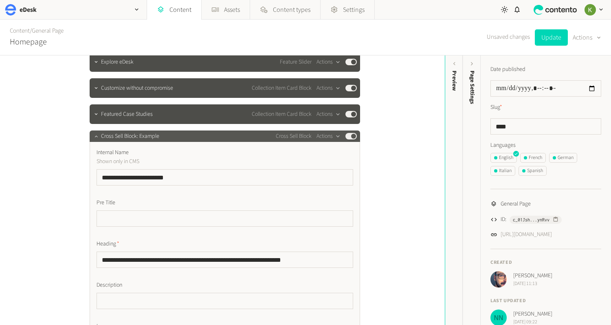
click at [96, 136] on icon "button" at bounding box center [96, 136] width 3 height 2
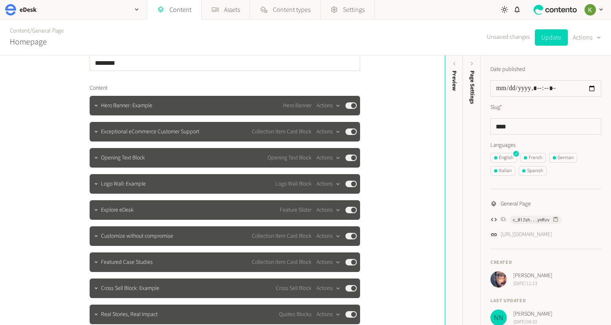
scroll to position [50, 0]
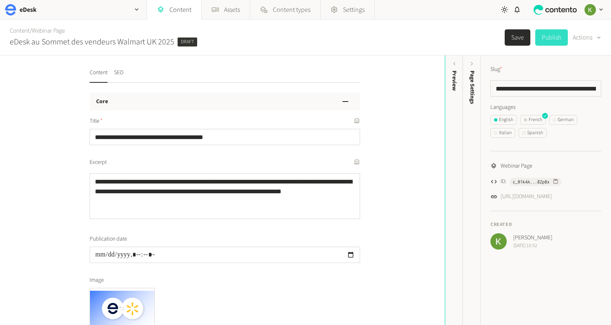
click at [554, 39] on button "Publish" at bounding box center [552, 37] width 33 height 16
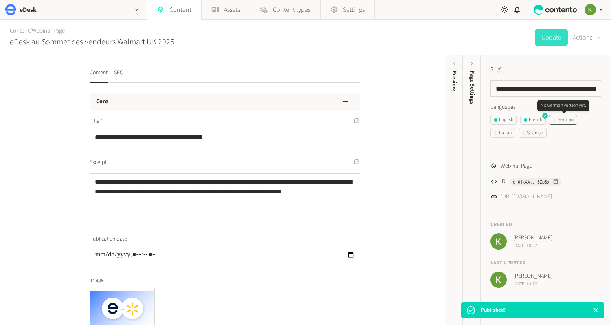
click at [571, 120] on div "German" at bounding box center [563, 119] width 21 height 7
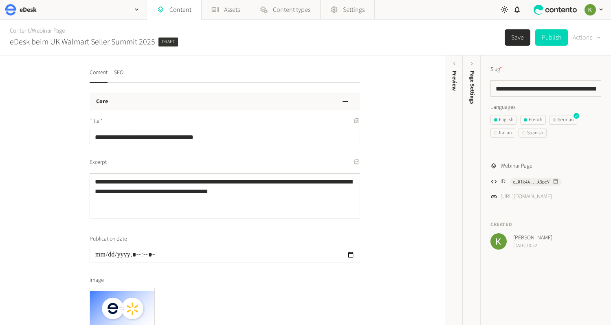
click at [593, 38] on div "button" at bounding box center [598, 37] width 11 height 9
click at [586, 73] on button "Translate" at bounding box center [588, 73] width 35 height 15
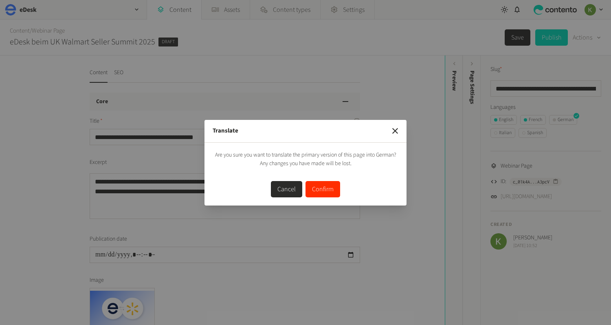
click at [320, 192] on button "Confirm" at bounding box center [323, 189] width 35 height 16
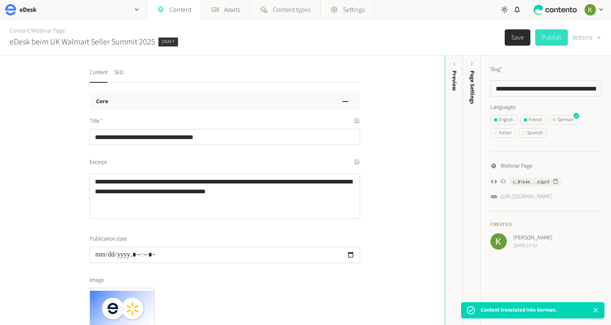
click at [554, 41] on button "Publish" at bounding box center [552, 37] width 33 height 16
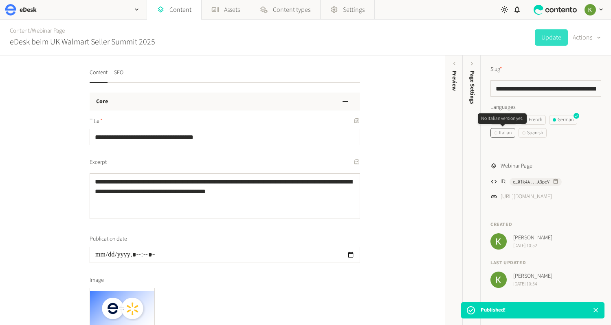
click at [507, 135] on div "Italian" at bounding box center [503, 132] width 18 height 7
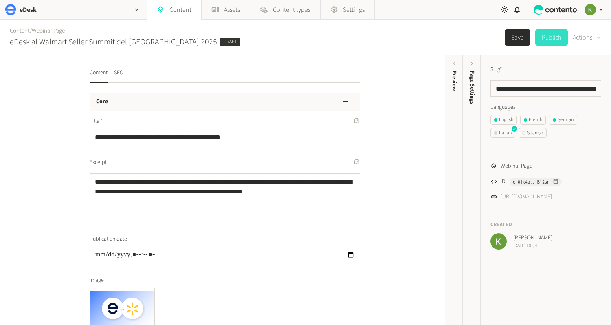
click at [553, 39] on button "Publish" at bounding box center [552, 37] width 33 height 16
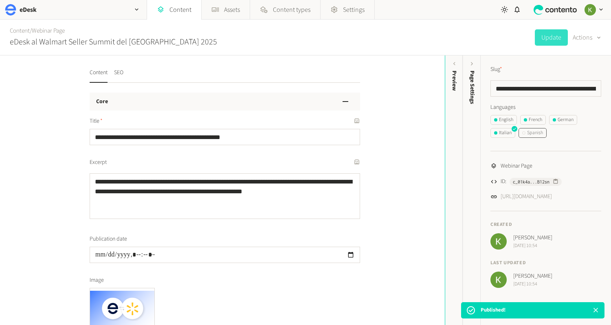
click at [532, 133] on div "Spanish" at bounding box center [533, 132] width 21 height 7
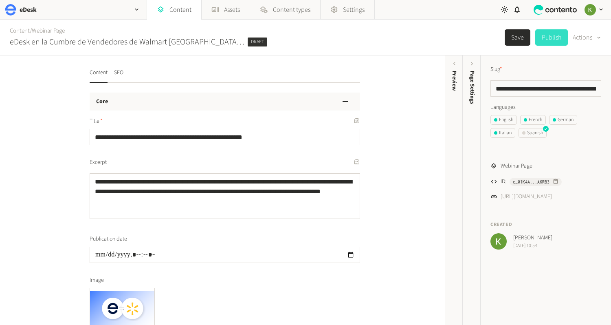
click at [552, 41] on button "Publish" at bounding box center [552, 37] width 33 height 16
click at [506, 119] on div "English" at bounding box center [503, 119] width 19 height 7
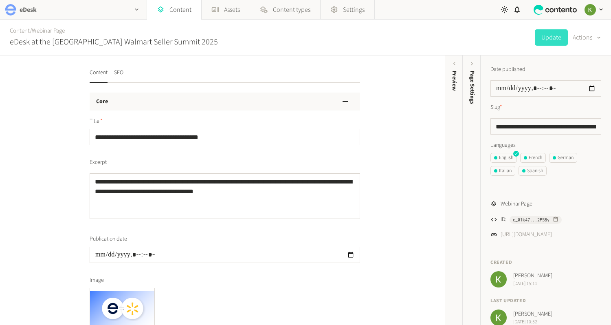
click at [82, 10] on div "eDesk" at bounding box center [73, 9] width 147 height 19
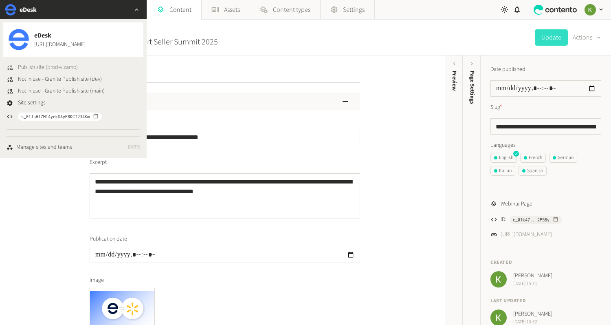
click at [53, 68] on span "Publish site (prod-vizamo)" at bounding box center [48, 67] width 60 height 9
click at [136, 11] on icon "button" at bounding box center [136, 9] width 7 height 7
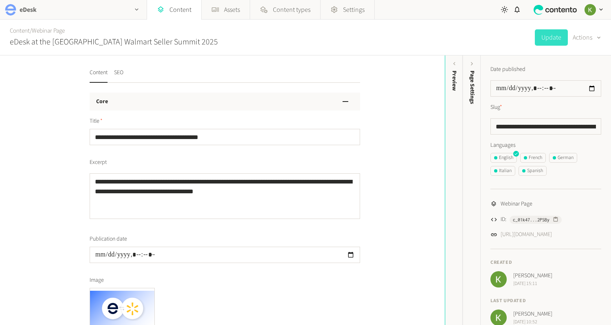
click at [24, 10] on h2 "eDesk" at bounding box center [28, 10] width 17 height 10
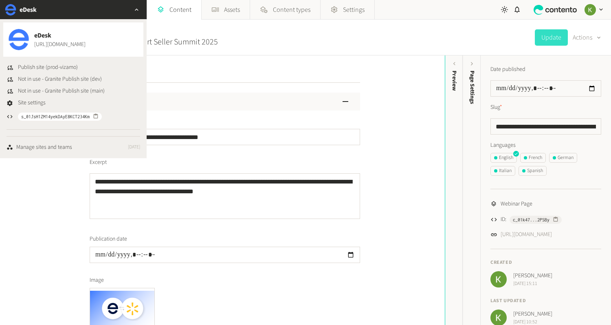
drag, startPoint x: 305, startPoint y: 42, endPoint x: 196, endPoint y: 37, distance: 108.9
click at [299, 41] on div "Content / Webinar Page eDesk at the [GEOGRAPHIC_DATA] Walmart Seller Summit 202…" at bounding box center [305, 38] width 611 height 36
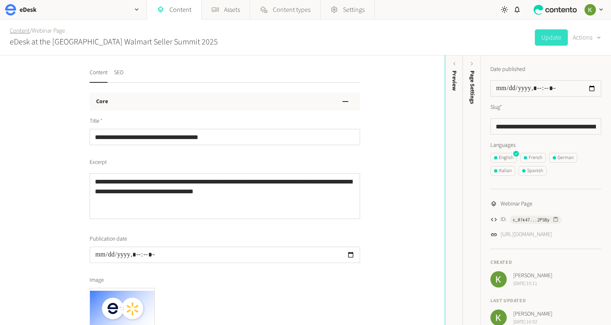
click at [19, 30] on link "Content" at bounding box center [20, 30] width 20 height 9
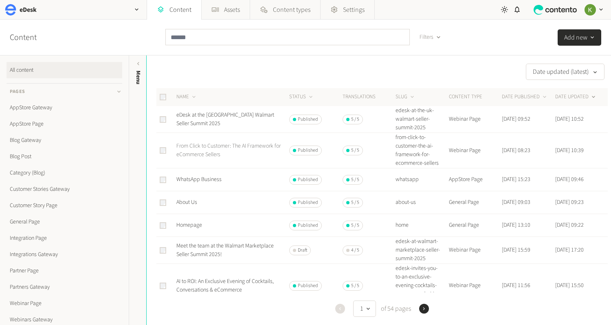
click at [207, 148] on link "From Click to Customer: The AI Framework for eCommerce Sellers" at bounding box center [229, 150] width 104 height 17
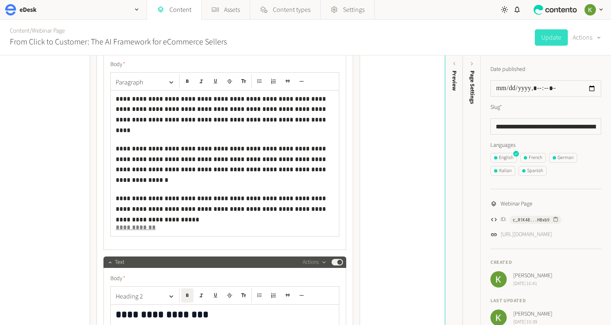
scroll to position [625, 0]
click at [139, 230] on u "**********" at bounding box center [136, 228] width 40 height 6
drag, startPoint x: 155, startPoint y: 228, endPoint x: 117, endPoint y: 228, distance: 37.9
click at [114, 228] on div "**********" at bounding box center [225, 164] width 228 height 146
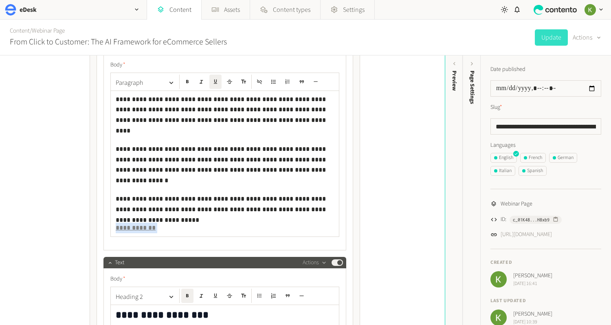
scroll to position [625, 0]
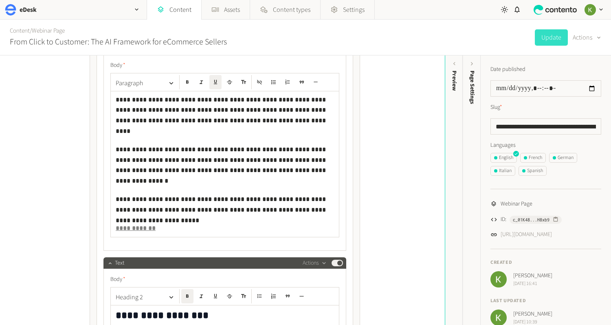
click at [159, 227] on p "**********" at bounding box center [225, 228] width 219 height 11
drag, startPoint x: 152, startPoint y: 228, endPoint x: 110, endPoint y: 228, distance: 42.0
click at [110, 228] on div "**********" at bounding box center [224, 155] width 229 height 164
click at [131, 227] on u "**********" at bounding box center [136, 228] width 40 height 6
click at [132, 227] on u "**********" at bounding box center [136, 228] width 40 height 6
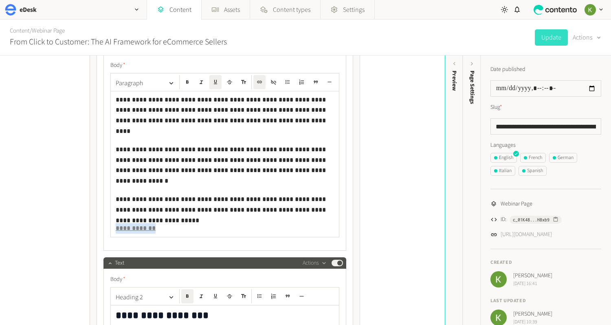
drag, startPoint x: 151, startPoint y: 227, endPoint x: 113, endPoint y: 228, distance: 38.3
click at [113, 228] on div "**********" at bounding box center [225, 164] width 228 height 146
click at [260, 80] on icon "button" at bounding box center [260, 82] width 6 height 6
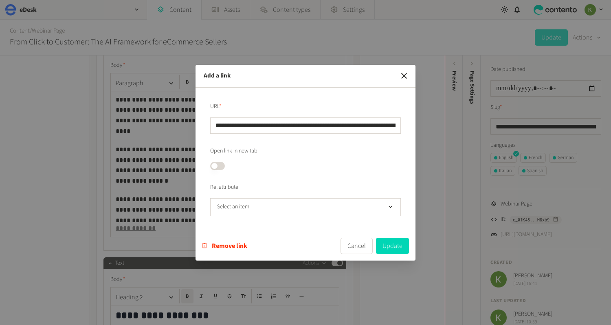
scroll to position [0, 227]
drag, startPoint x: 278, startPoint y: 128, endPoint x: 283, endPoint y: 127, distance: 5.0
click at [279, 128] on input "**********" at bounding box center [305, 125] width 191 height 16
drag, startPoint x: 361, startPoint y: 248, endPoint x: 353, endPoint y: 247, distance: 7.4
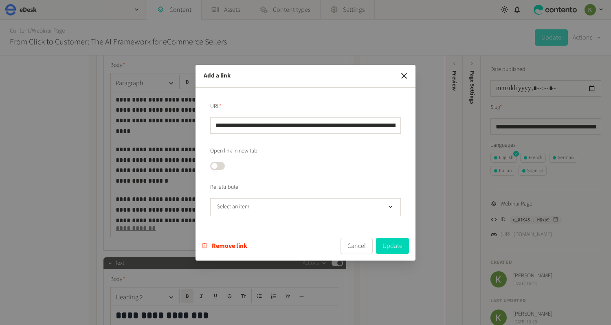
click at [360, 247] on button "Cancel" at bounding box center [357, 246] width 32 height 16
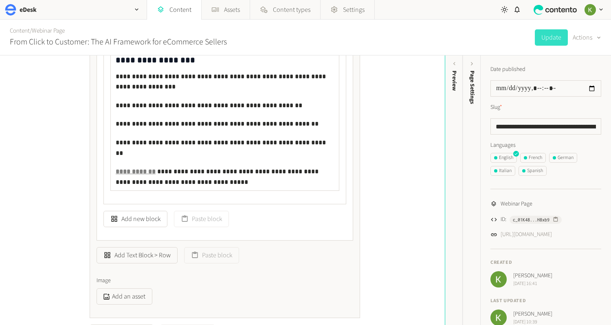
scroll to position [968, 0]
drag, startPoint x: 153, startPoint y: 169, endPoint x: 119, endPoint y: 163, distance: 35.2
click at [108, 166] on div "**********" at bounding box center [225, 65] width 243 height 278
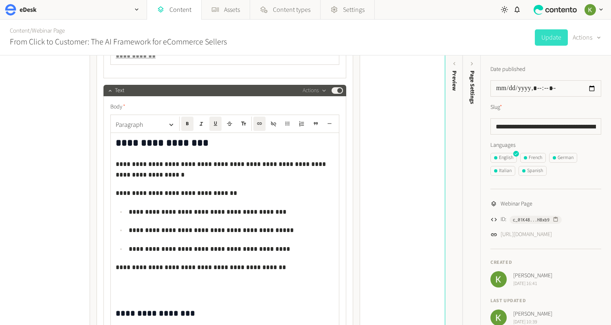
scroll to position [751, 0]
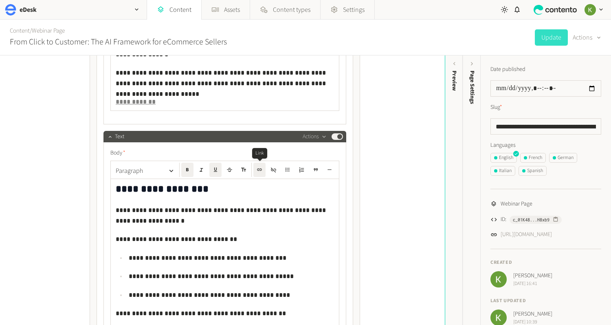
click at [261, 170] on icon "button" at bounding box center [260, 170] width 6 height 6
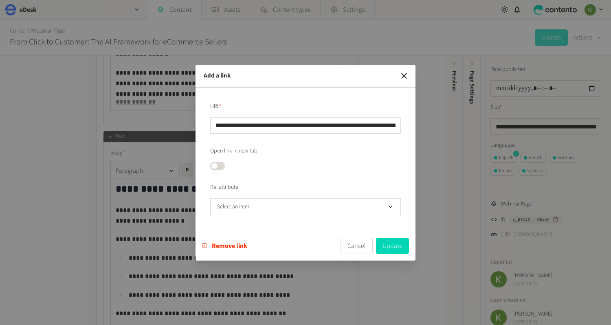
scroll to position [0, 216]
click at [282, 128] on input "**********" at bounding box center [305, 125] width 191 height 16
drag, startPoint x: 403, startPoint y: 76, endPoint x: 382, endPoint y: 75, distance: 21.6
click at [403, 76] on icon "button" at bounding box center [405, 76] width 10 height 10
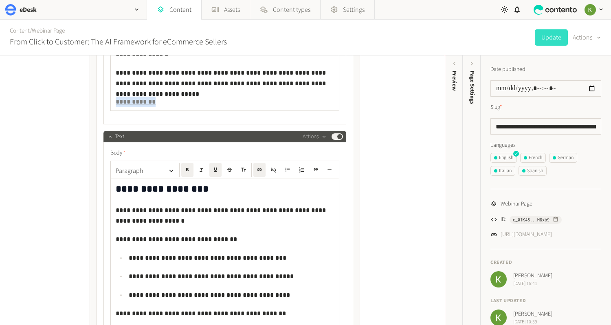
drag, startPoint x: 149, startPoint y: 101, endPoint x: 116, endPoint y: 101, distance: 33.0
click at [113, 102] on div "**********" at bounding box center [225, 38] width 228 height 146
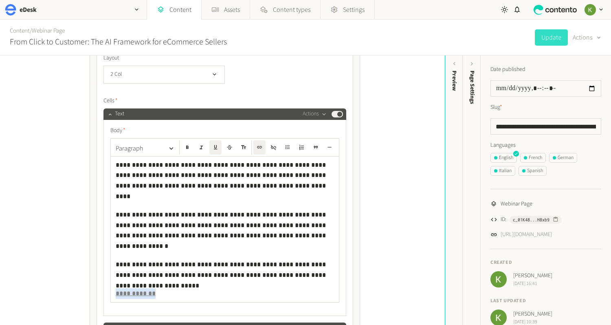
scroll to position [565, 0]
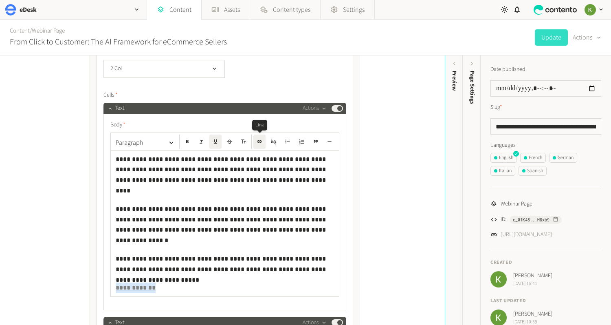
click at [261, 143] on icon "button" at bounding box center [260, 142] width 6 height 6
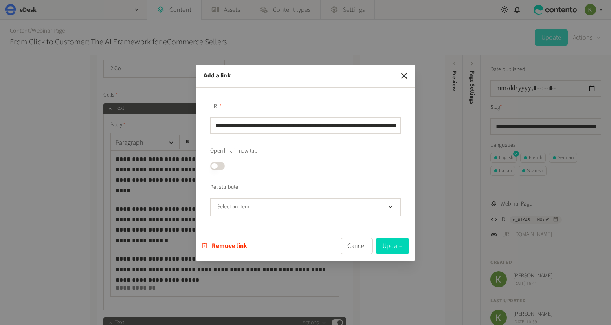
scroll to position [0, 227]
drag, startPoint x: 266, startPoint y: 121, endPoint x: 278, endPoint y: 126, distance: 13.1
click at [266, 121] on input "**********" at bounding box center [305, 125] width 191 height 16
type input "**********"
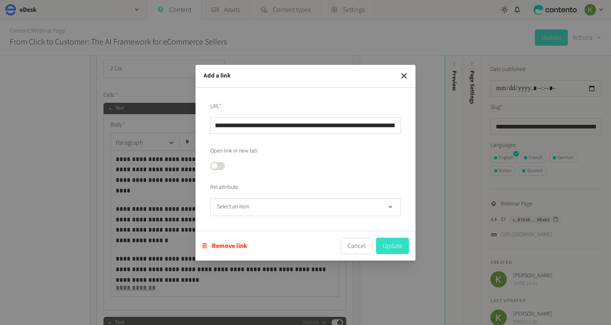
scroll to position [0, 0]
drag, startPoint x: 384, startPoint y: 249, endPoint x: 400, endPoint y: 238, distance: 19.0
click at [384, 249] on button "Update" at bounding box center [392, 246] width 33 height 16
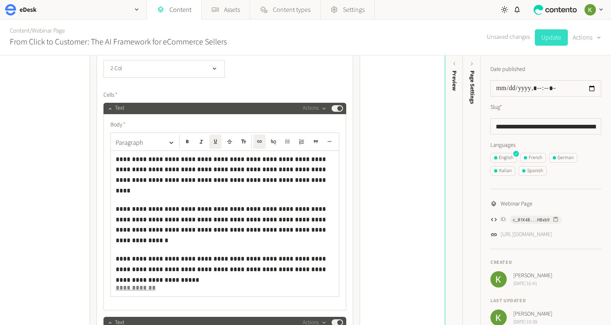
click at [548, 35] on button "Update" at bounding box center [551, 37] width 33 height 16
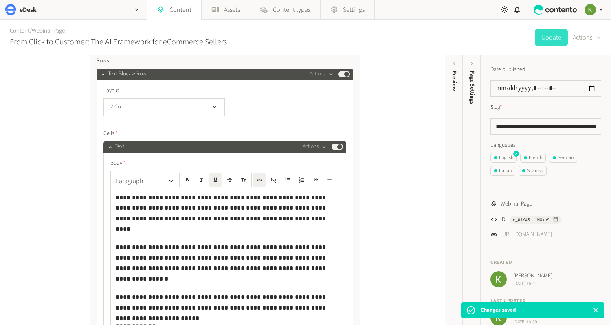
scroll to position [551, 0]
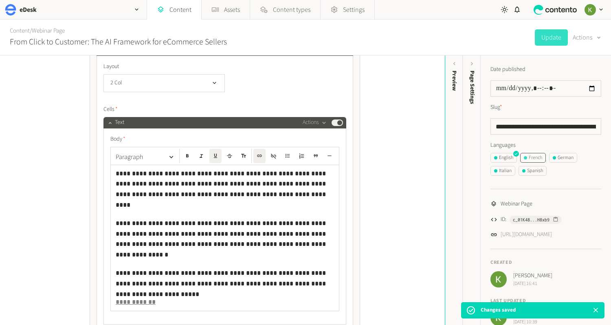
click at [539, 157] on div "French" at bounding box center [533, 157] width 18 height 7
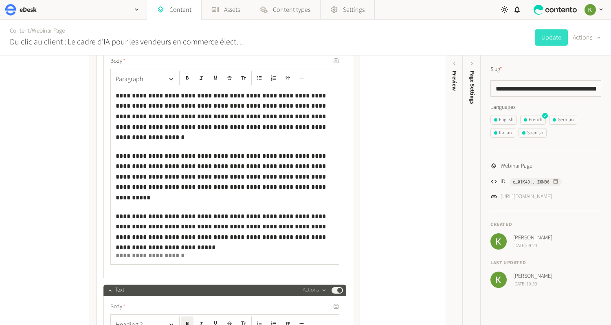
scroll to position [596, 0]
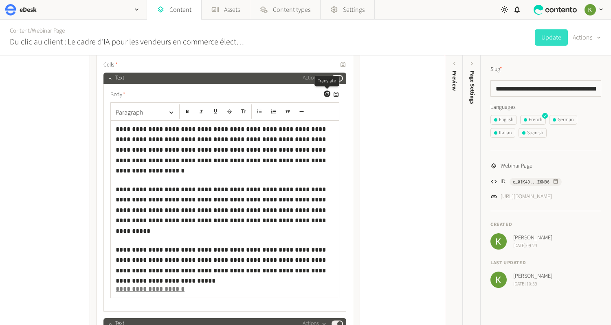
click at [326, 94] on icon "button" at bounding box center [327, 93] width 3 height 3
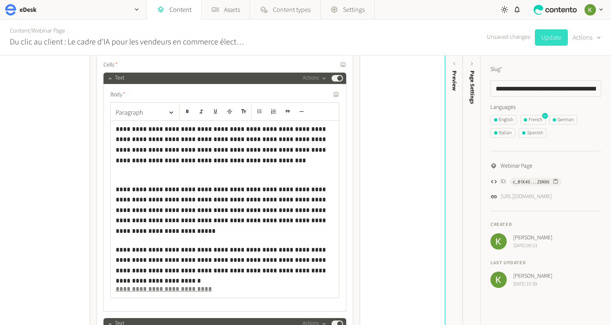
click at [552, 39] on button "Update" at bounding box center [551, 37] width 33 height 16
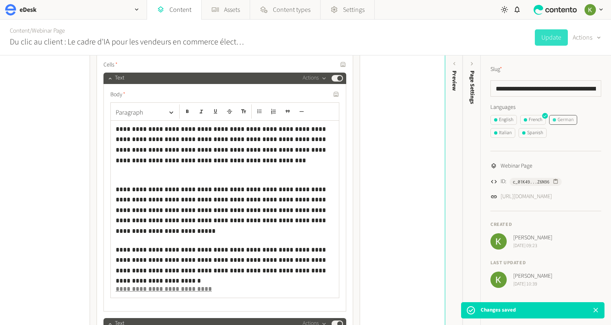
click at [565, 123] on div "German" at bounding box center [563, 119] width 21 height 7
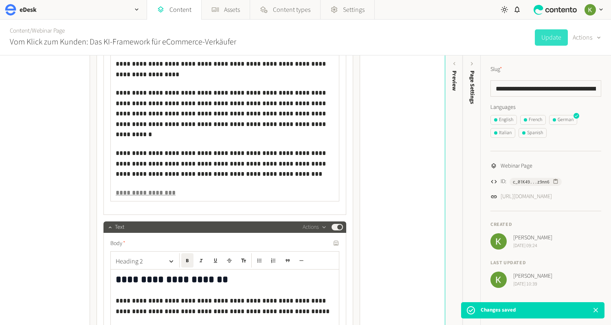
scroll to position [686, 0]
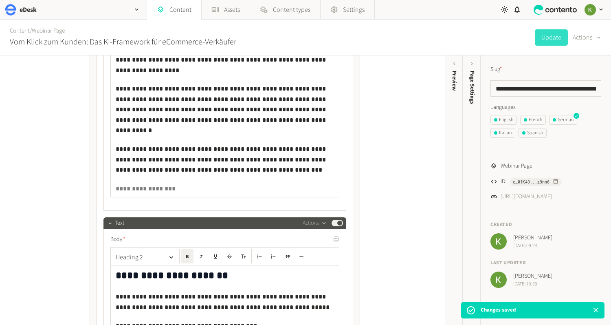
click at [191, 189] on p "**********" at bounding box center [225, 188] width 219 height 11
drag, startPoint x: 177, startPoint y: 188, endPoint x: 82, endPoint y: 188, distance: 94.6
click at [82, 188] on div "**********" at bounding box center [222, 210] width 285 height 1680
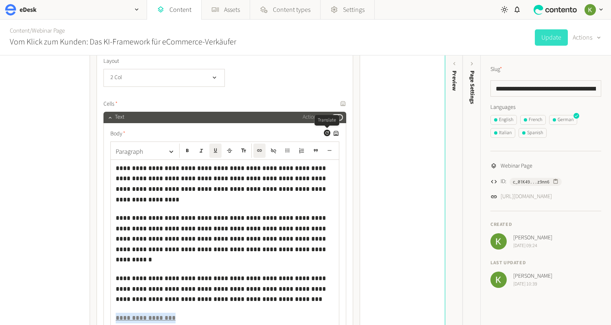
click at [327, 135] on icon "button" at bounding box center [327, 132] width 5 height 5
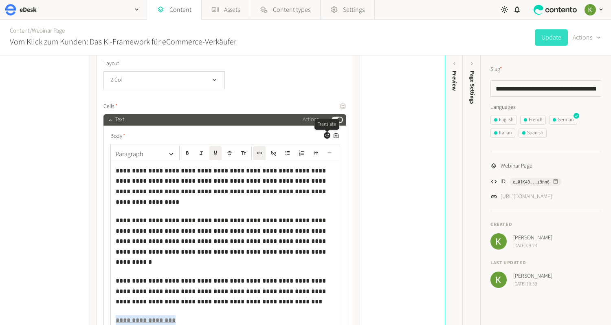
scroll to position [552, 0]
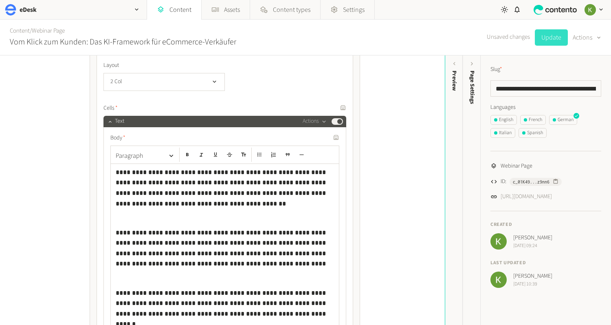
click at [549, 38] on button "Update" at bounding box center [551, 37] width 33 height 16
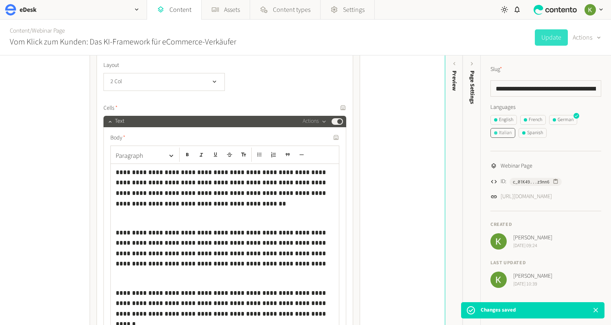
click at [509, 132] on div "Italian" at bounding box center [503, 132] width 18 height 7
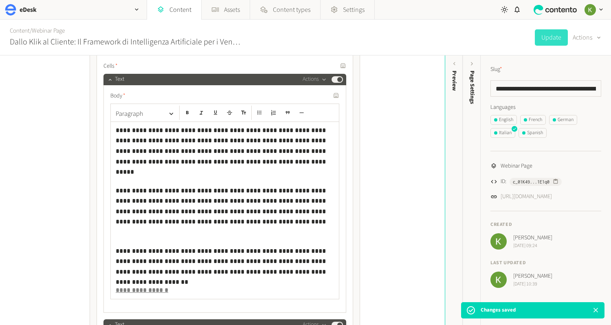
scroll to position [578, 0]
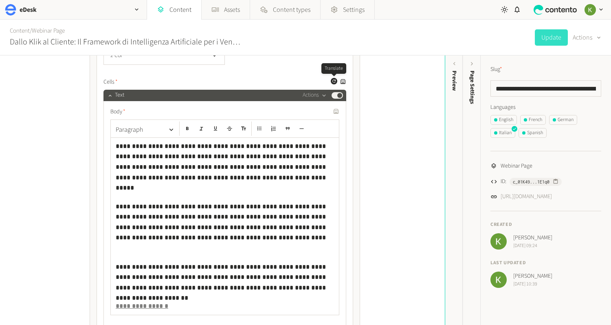
click at [333, 82] on icon "button" at bounding box center [334, 81] width 5 height 5
click at [556, 39] on button "Update" at bounding box center [551, 37] width 33 height 16
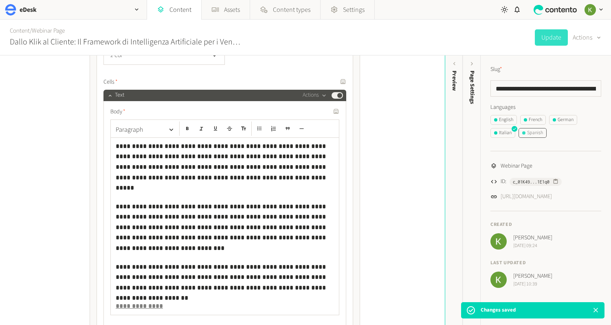
click at [533, 136] on div "Spanish" at bounding box center [533, 132] width 21 height 7
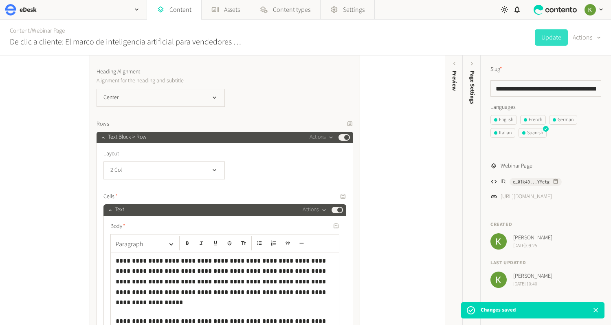
scroll to position [519, 0]
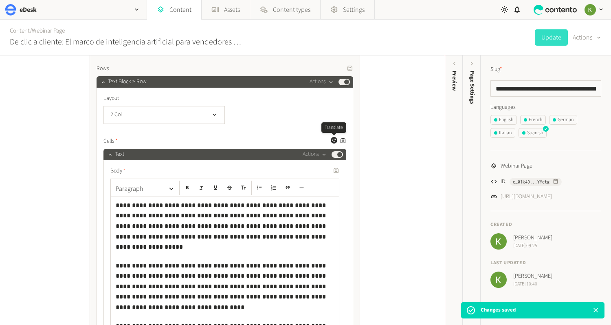
click at [332, 141] on icon "button" at bounding box center [334, 140] width 5 height 5
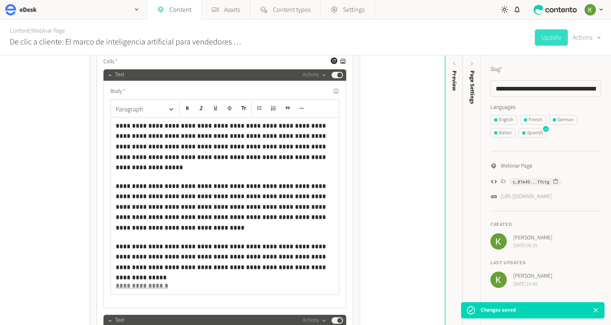
scroll to position [605, 0]
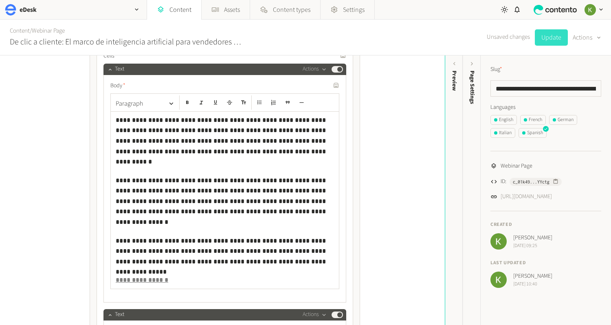
click at [550, 38] on button "Update" at bounding box center [551, 37] width 33 height 16
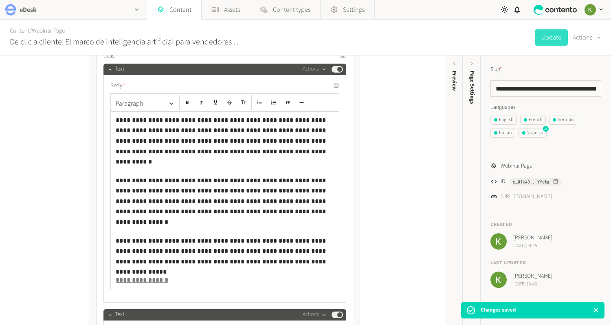
click at [134, 10] on icon "button" at bounding box center [136, 9] width 7 height 7
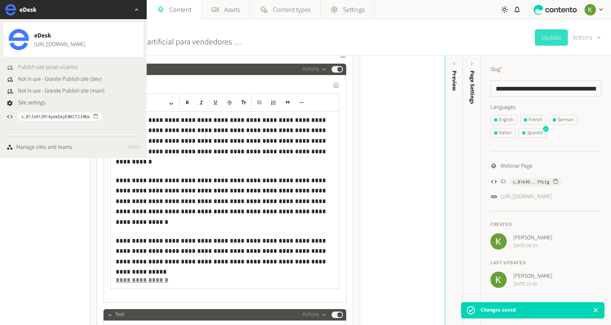
click at [63, 66] on span "Publish site (prod-vizamo)" at bounding box center [48, 67] width 60 height 9
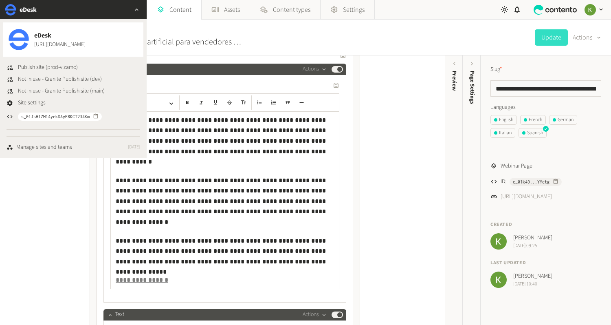
click at [137, 9] on icon "button" at bounding box center [136, 9] width 7 height 7
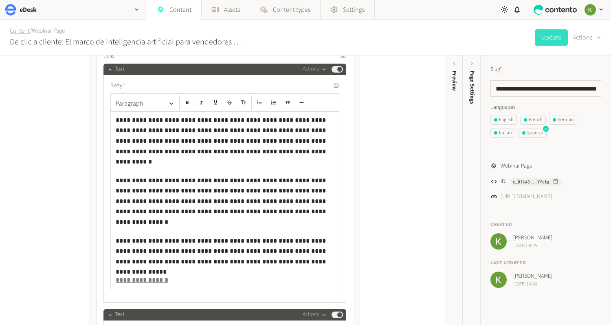
click at [25, 33] on link "Content" at bounding box center [20, 30] width 20 height 9
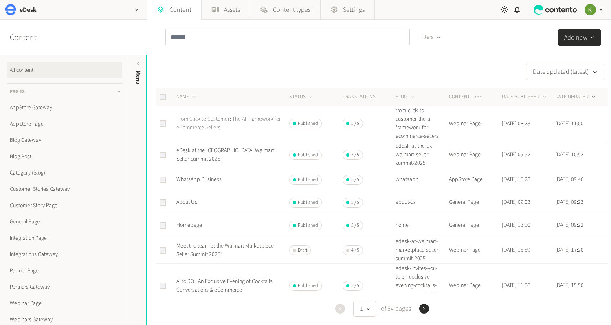
click at [202, 123] on link "From Click to Customer: The AI Framework for eCommerce Sellers" at bounding box center [229, 123] width 104 height 17
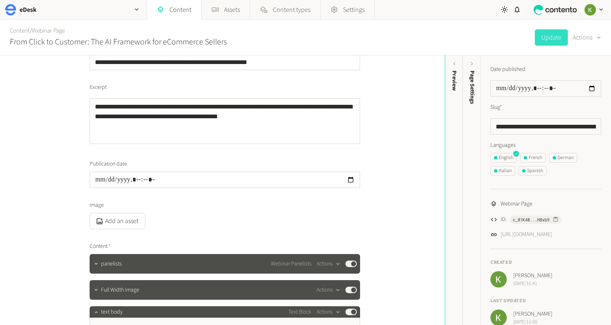
scroll to position [80, 0]
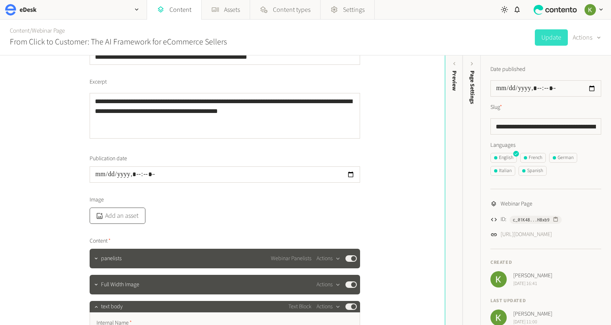
click at [122, 211] on button "Add an asset" at bounding box center [118, 216] width 56 height 16
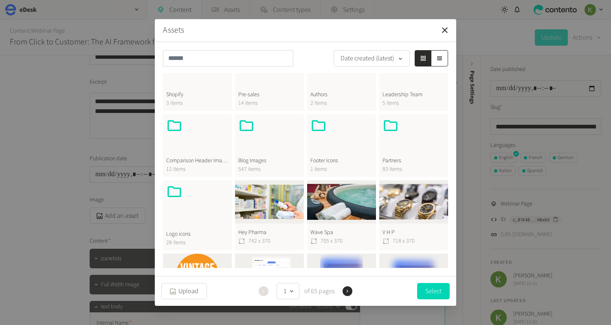
scroll to position [232, 0]
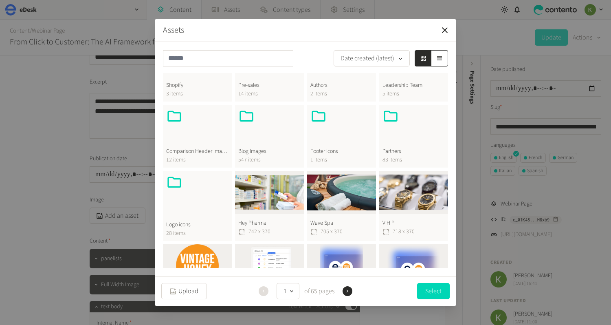
click at [260, 126] on div at bounding box center [269, 127] width 62 height 39
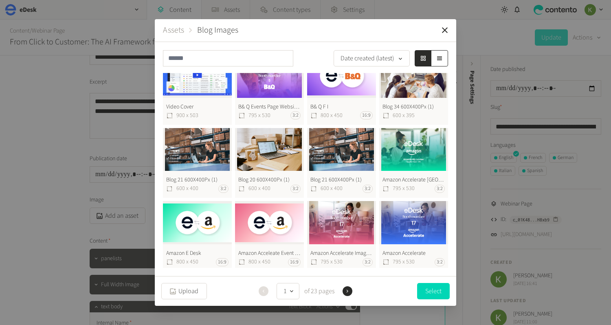
scroll to position [0, 0]
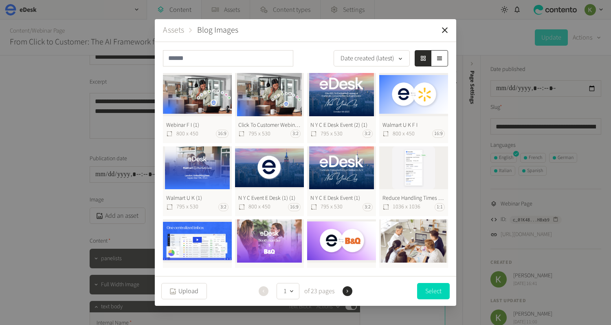
click at [196, 92] on button "Webinar F I (1) 800 x 450 16:9" at bounding box center [197, 108] width 69 height 70
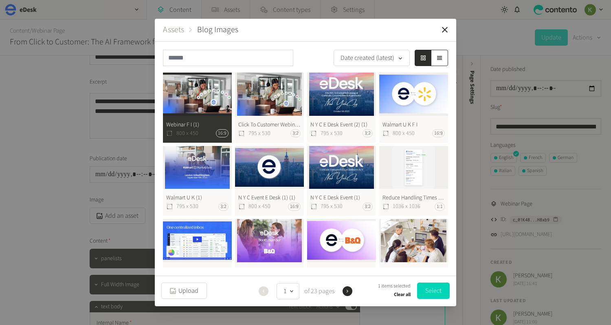
click at [436, 291] on button "Select" at bounding box center [433, 291] width 33 height 16
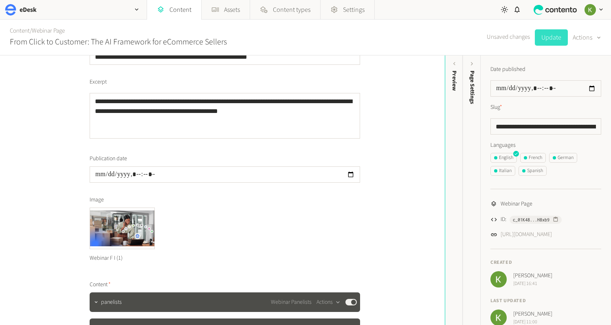
click at [549, 34] on button "Update" at bounding box center [551, 37] width 33 height 16
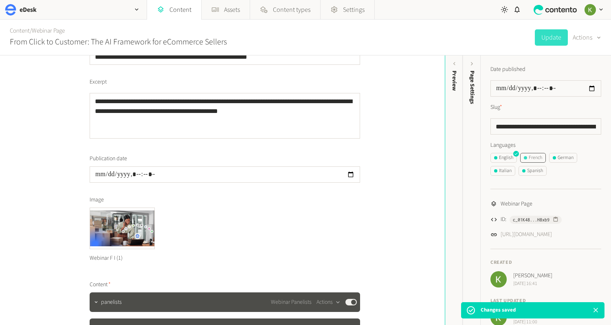
click at [532, 155] on div "French" at bounding box center [533, 157] width 18 height 7
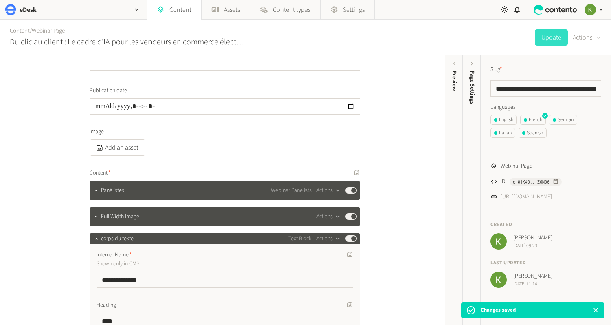
scroll to position [159, 0]
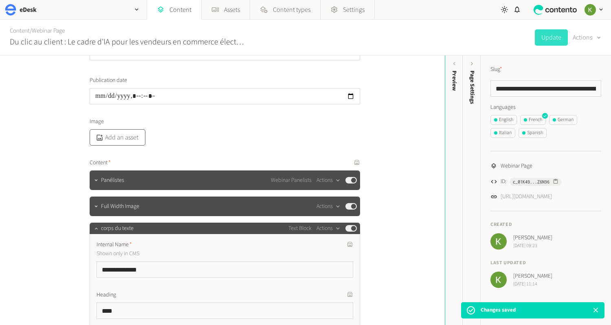
click at [117, 136] on button "Add an asset" at bounding box center [118, 137] width 56 height 16
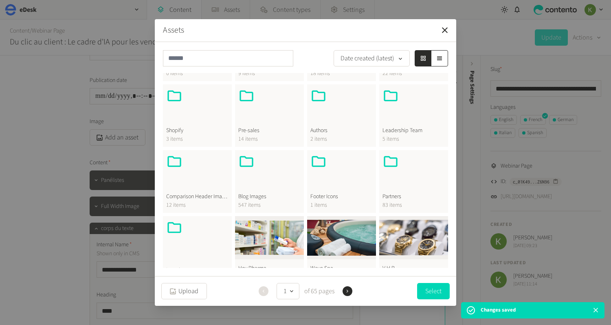
click at [261, 172] on div at bounding box center [269, 172] width 62 height 39
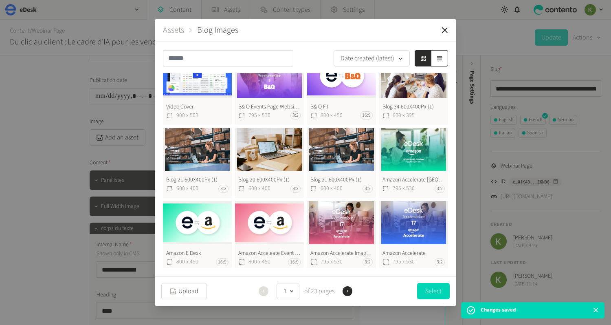
scroll to position [0, 0]
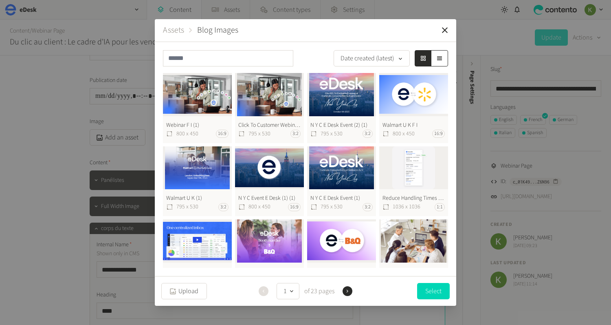
click at [205, 93] on button "Webinar F I (1) 800 x 450 16:9" at bounding box center [197, 108] width 69 height 70
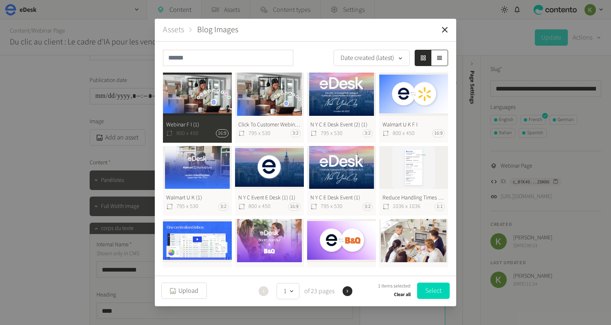
click at [428, 288] on button "Select" at bounding box center [433, 291] width 33 height 16
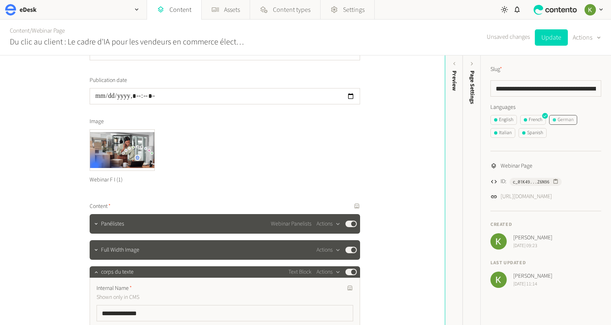
click at [567, 117] on div "German" at bounding box center [563, 119] width 21 height 7
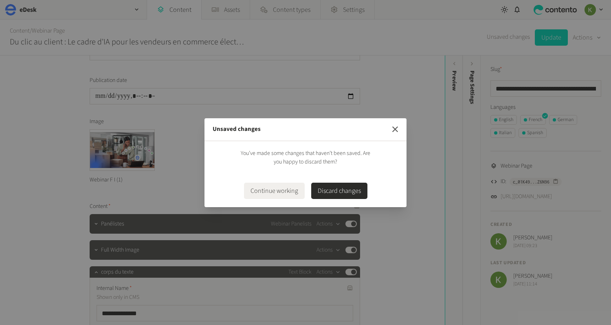
click at [393, 126] on icon "button" at bounding box center [396, 129] width 10 height 10
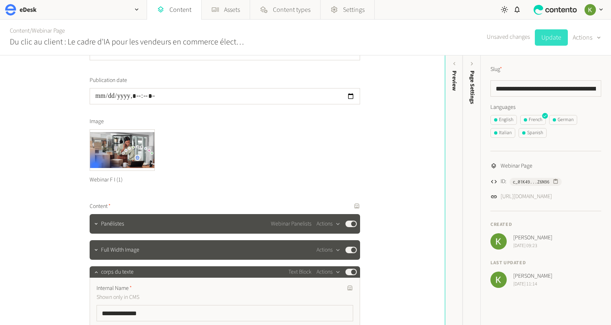
click at [557, 33] on button "Update" at bounding box center [551, 37] width 33 height 16
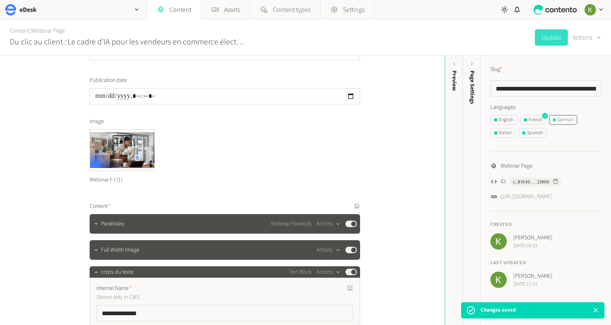
click at [567, 120] on div "German" at bounding box center [563, 119] width 21 height 7
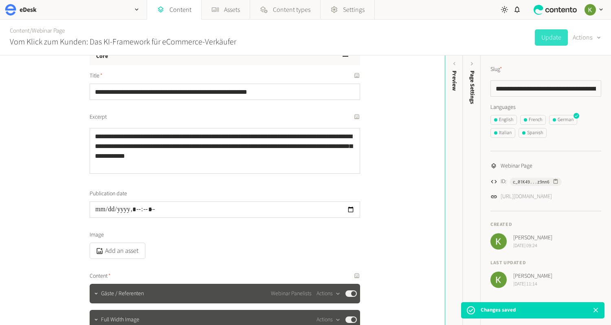
scroll to position [87, 0]
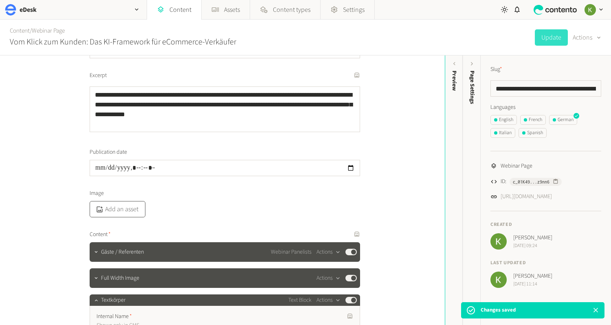
click at [127, 206] on button "Add an asset" at bounding box center [118, 209] width 56 height 16
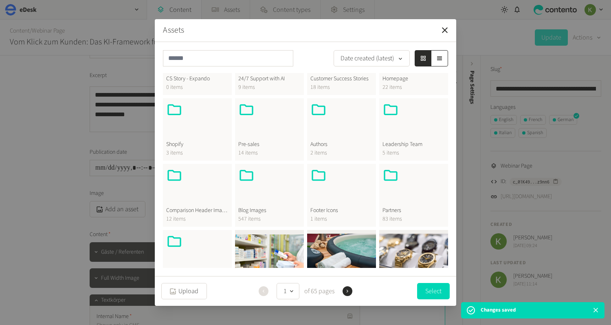
scroll to position [212, 0]
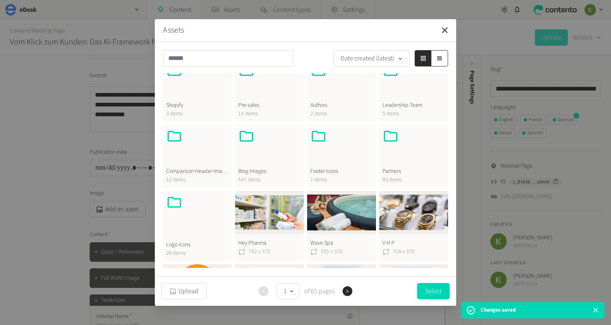
click at [260, 151] on div at bounding box center [269, 147] width 62 height 39
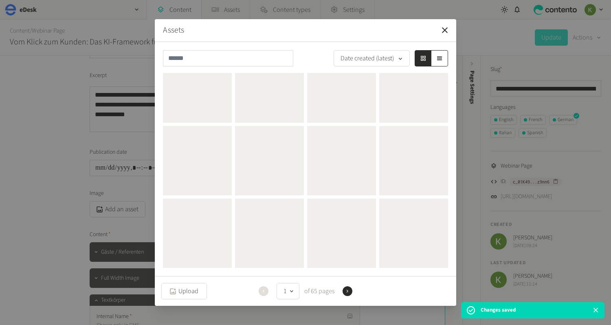
scroll to position [0, 0]
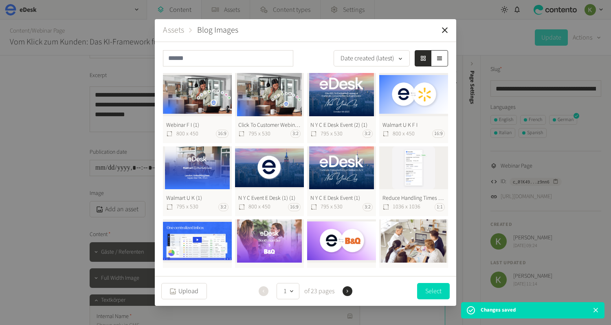
drag, startPoint x: 194, startPoint y: 102, endPoint x: 248, endPoint y: 113, distance: 54.5
click at [194, 102] on button "Webinar F I (1) 800 x 450 16:9" at bounding box center [197, 108] width 69 height 70
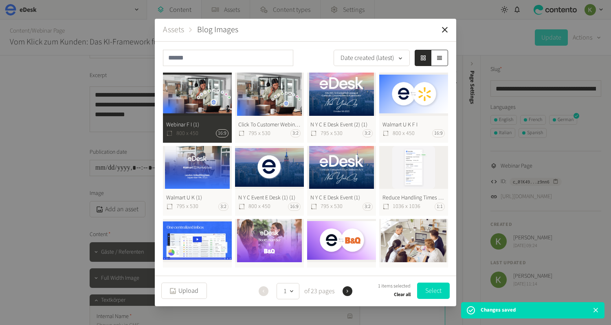
drag, startPoint x: 435, startPoint y: 292, endPoint x: 347, endPoint y: 240, distance: 102.7
click at [435, 292] on button "Select" at bounding box center [433, 291] width 33 height 16
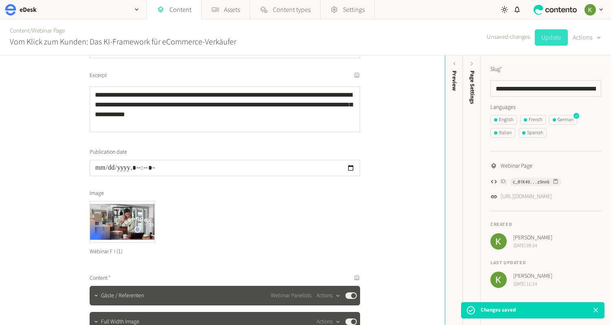
click at [556, 39] on button "Update" at bounding box center [551, 37] width 33 height 16
click at [508, 132] on div "Italian" at bounding box center [503, 132] width 18 height 7
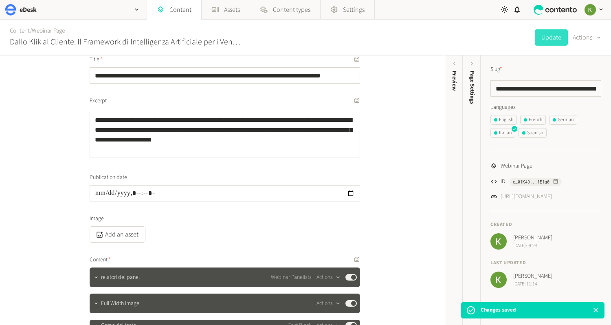
scroll to position [103, 0]
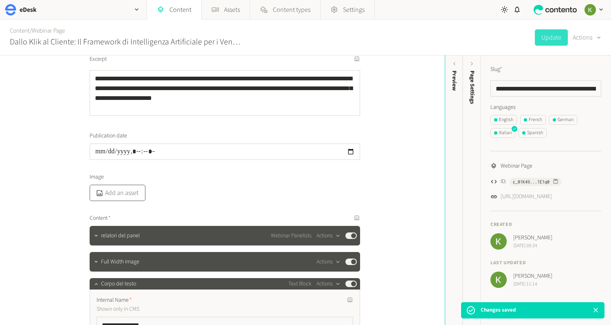
click at [109, 193] on button "Add an asset" at bounding box center [118, 193] width 56 height 16
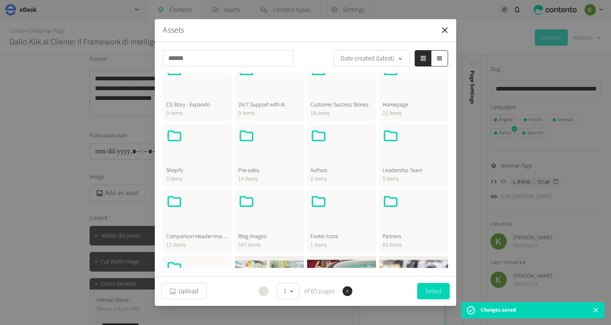
scroll to position [197, 0]
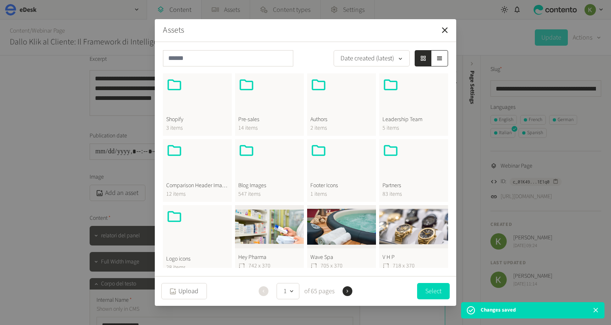
click at [240, 170] on div at bounding box center [269, 161] width 62 height 39
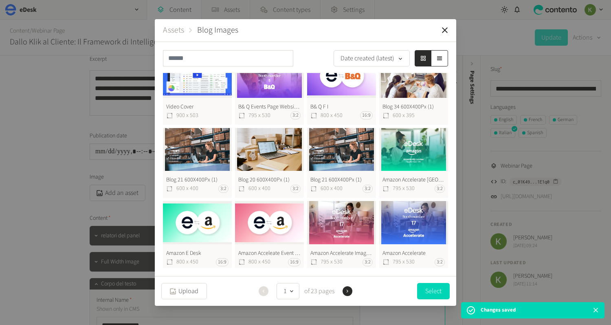
scroll to position [0, 0]
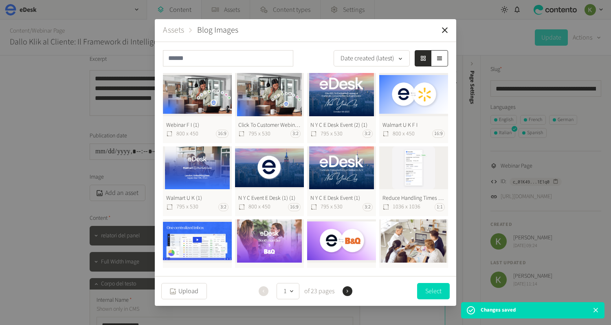
click at [177, 91] on button "Webinar F I (1) 800 x 450 16:9" at bounding box center [197, 108] width 69 height 70
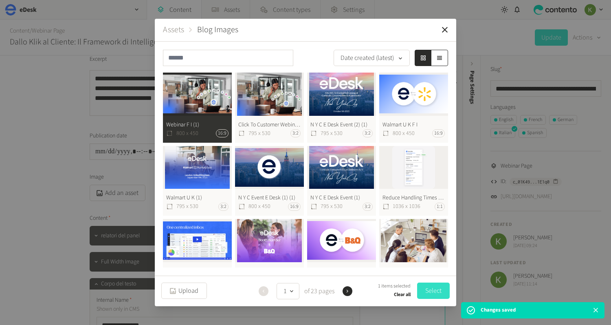
click at [420, 290] on button "Select" at bounding box center [433, 291] width 33 height 16
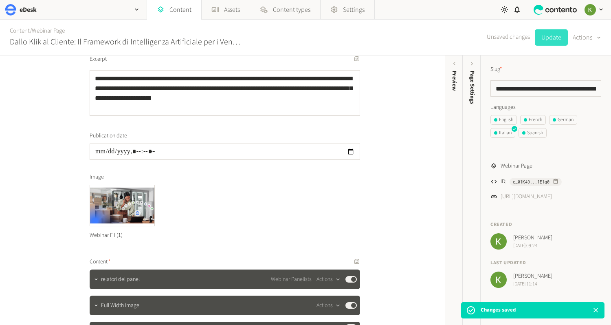
click at [552, 39] on button "Update" at bounding box center [551, 37] width 33 height 16
click at [538, 135] on div "Spanish" at bounding box center [533, 132] width 21 height 7
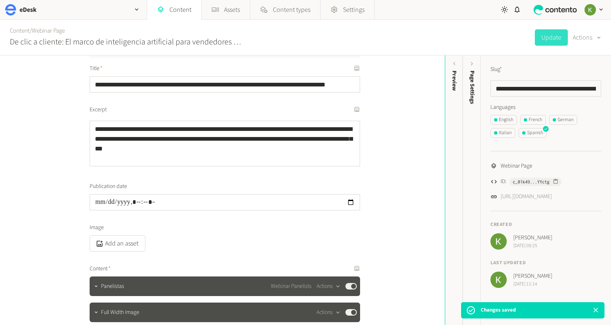
scroll to position [111, 0]
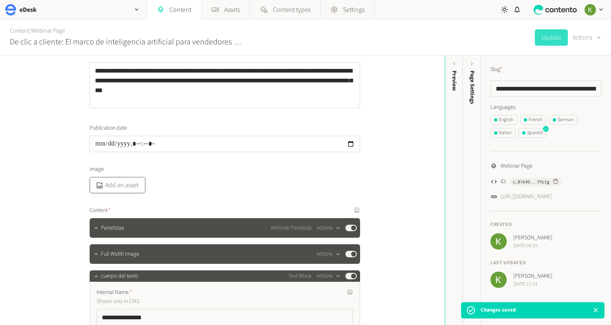
click at [129, 184] on button "Add an asset" at bounding box center [118, 185] width 56 height 16
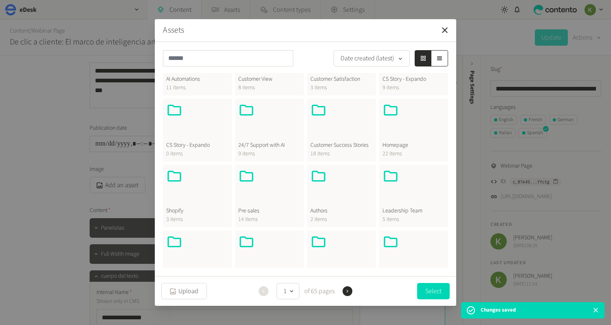
scroll to position [158, 0]
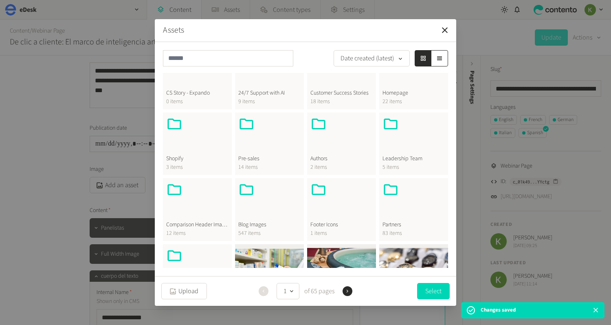
drag, startPoint x: 287, startPoint y: 196, endPoint x: 280, endPoint y: 197, distance: 6.6
click at [287, 196] on div at bounding box center [269, 200] width 62 height 39
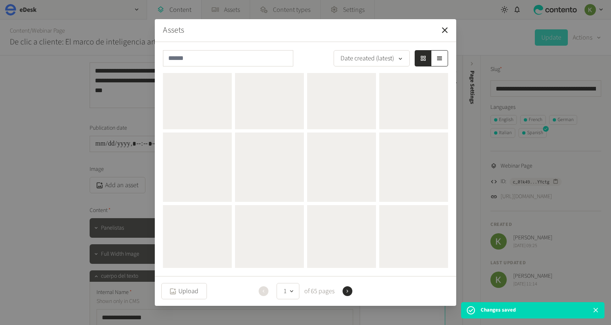
scroll to position [0, 0]
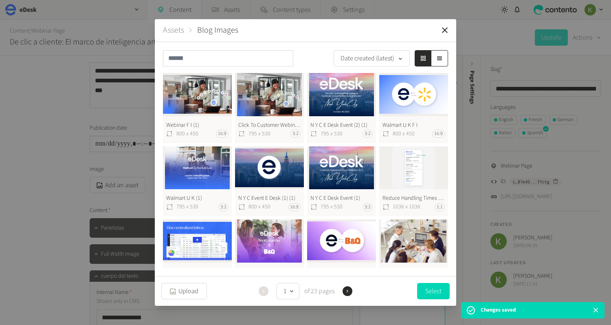
drag, startPoint x: 179, startPoint y: 91, endPoint x: 195, endPoint y: 90, distance: 15.9
click at [180, 91] on button "Webinar F I (1) 800 x 450 16:9" at bounding box center [197, 108] width 69 height 70
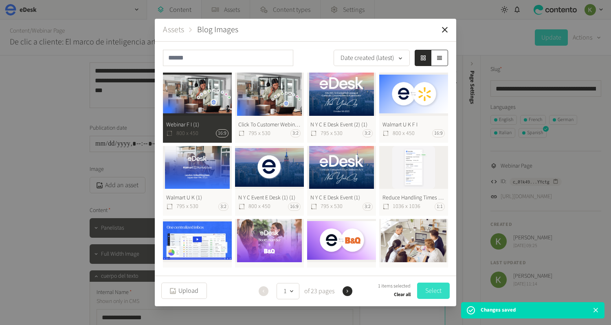
click at [424, 290] on button "Select" at bounding box center [433, 291] width 33 height 16
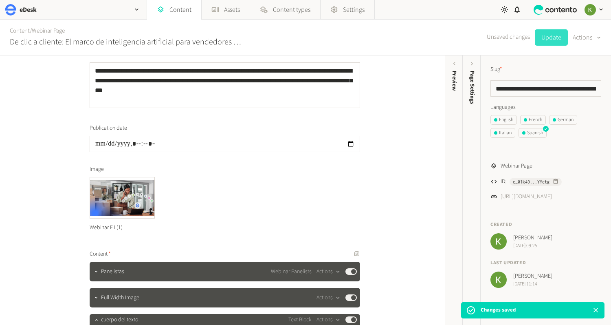
click at [555, 42] on button "Update" at bounding box center [551, 37] width 33 height 16
click at [504, 115] on button "English" at bounding box center [504, 120] width 26 height 10
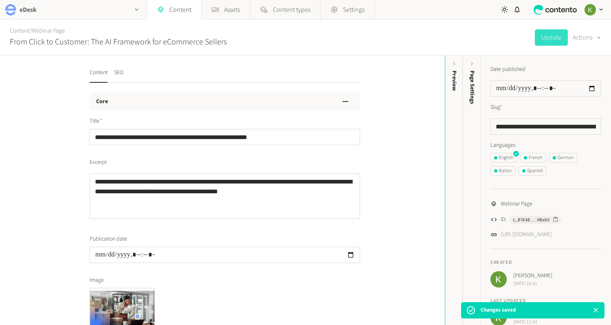
click at [112, 15] on div "eDesk" at bounding box center [73, 9] width 147 height 19
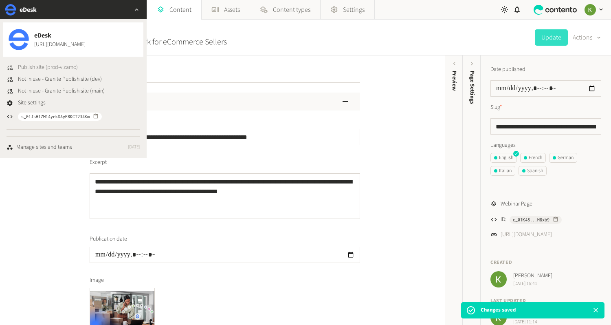
click at [66, 64] on span "Publish site (prod-vizamo)" at bounding box center [48, 67] width 60 height 9
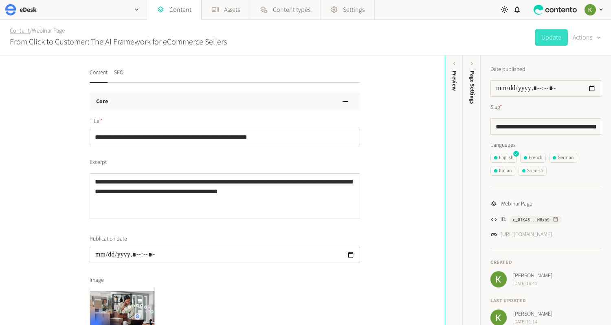
click at [20, 32] on link "Content" at bounding box center [20, 30] width 20 height 9
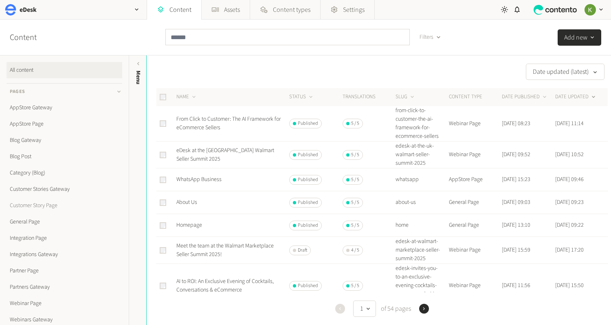
click at [32, 205] on link "Customer Story Page" at bounding box center [65, 205] width 116 height 16
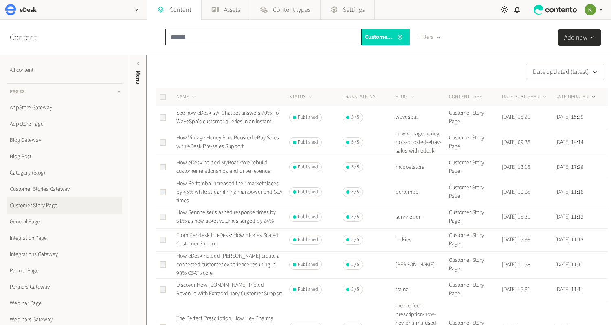
click at [214, 33] on input "text" at bounding box center [264, 37] width 196 height 16
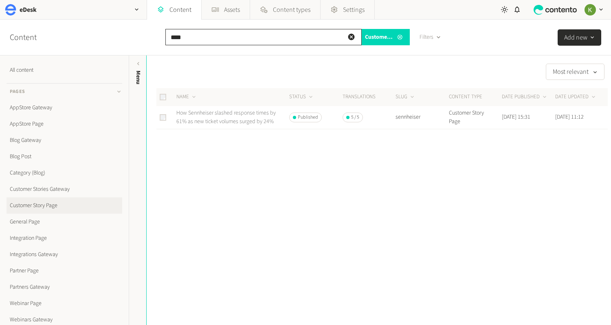
type input "****"
click at [214, 121] on link "How Sennheiser slashed response times by 61% as new ticket volumes surged by 24%" at bounding box center [226, 117] width 99 height 17
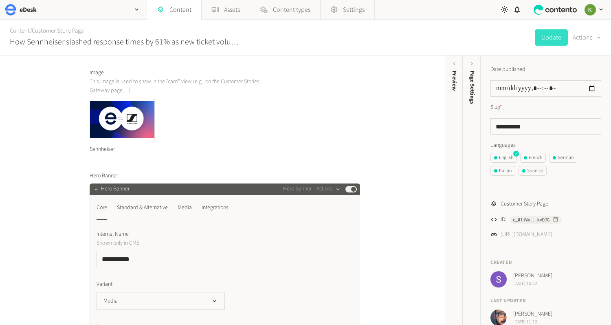
scroll to position [165, 0]
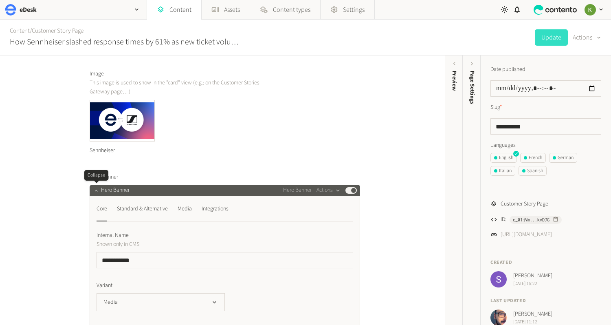
click at [95, 191] on icon "button" at bounding box center [96, 191] width 6 height 6
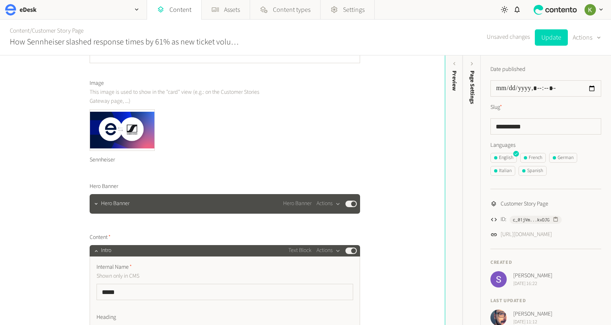
scroll to position [176, 0]
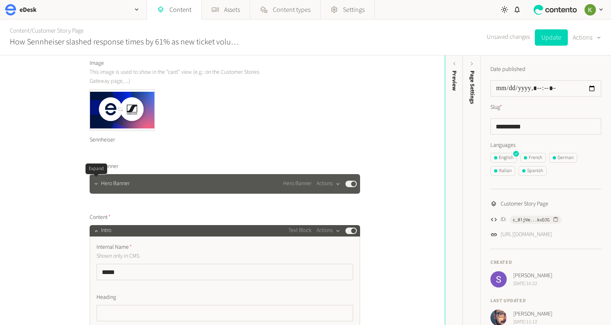
click at [96, 185] on icon "button" at bounding box center [96, 184] width 6 height 6
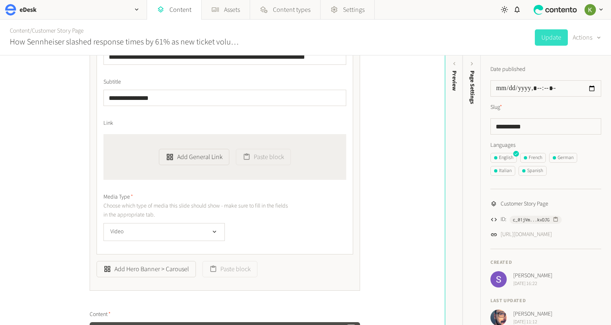
scroll to position [787, 0]
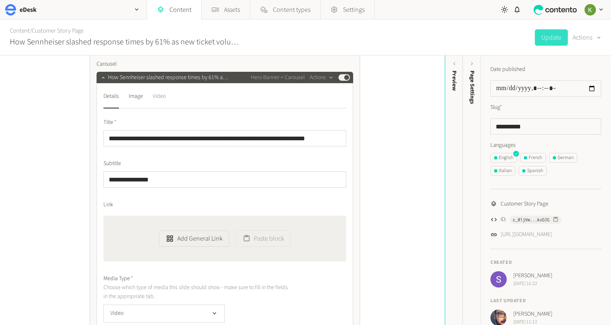
click at [154, 96] on div "Video" at bounding box center [159, 96] width 13 height 13
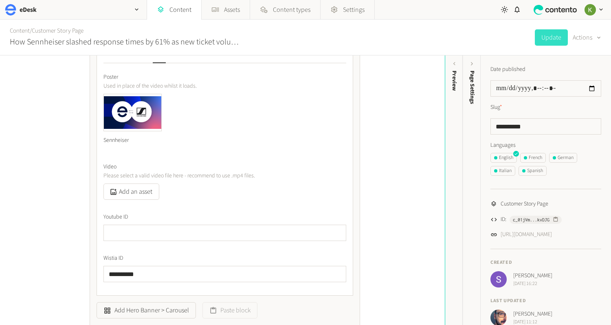
scroll to position [883, 0]
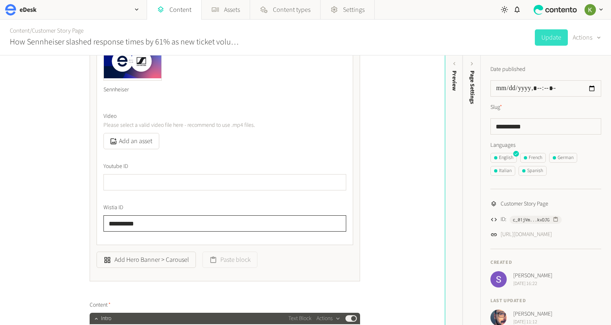
click at [123, 221] on input "**********" at bounding box center [225, 223] width 243 height 16
drag, startPoint x: 123, startPoint y: 221, endPoint x: 144, endPoint y: 217, distance: 21.9
click at [123, 221] on input "**********" at bounding box center [225, 223] width 243 height 16
click at [567, 157] on div "German" at bounding box center [563, 157] width 21 height 7
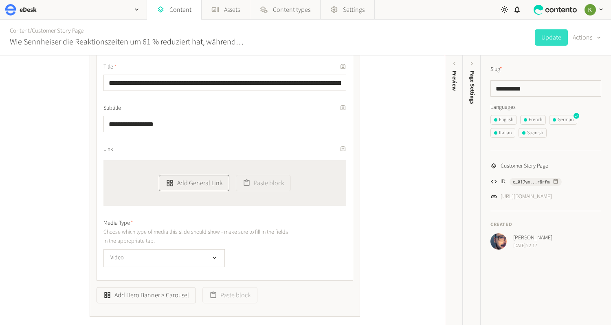
scroll to position [788, 0]
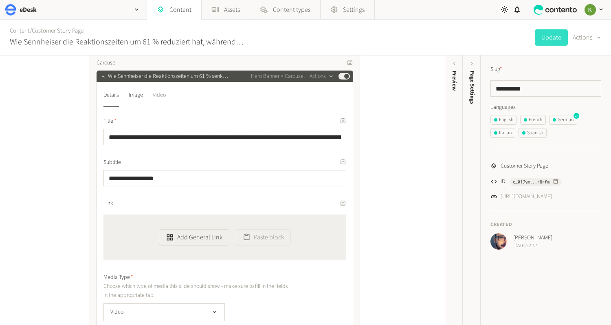
drag, startPoint x: 164, startPoint y: 94, endPoint x: 162, endPoint y: 106, distance: 12.7
click at [163, 94] on div "Video" at bounding box center [159, 94] width 13 height 13
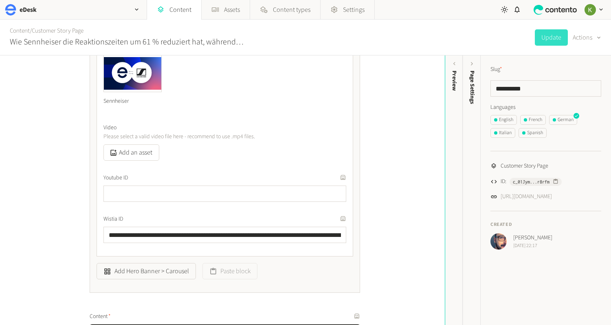
scroll to position [980, 0]
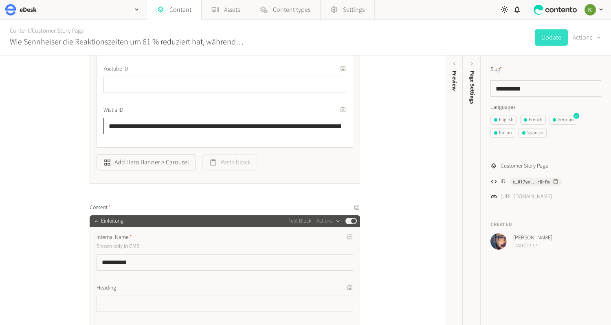
click at [195, 125] on input "**********" at bounding box center [225, 126] width 243 height 16
paste input "text"
type input "**********"
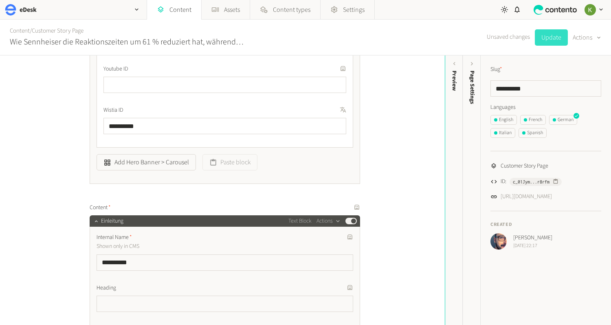
click at [550, 31] on button "Update" at bounding box center [551, 37] width 33 height 16
click at [17, 32] on link "Content" at bounding box center [20, 30] width 20 height 9
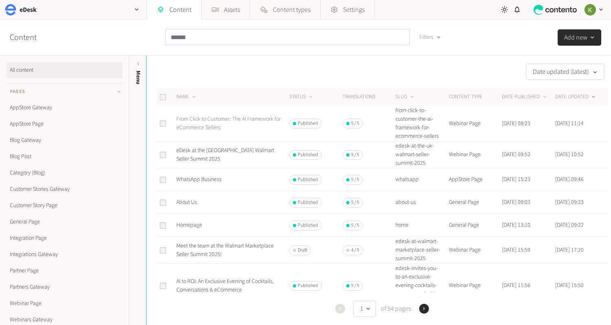
click at [221, 121] on link "From Click to Customer: The AI Framework for eCommerce Sellers" at bounding box center [229, 123] width 104 height 17
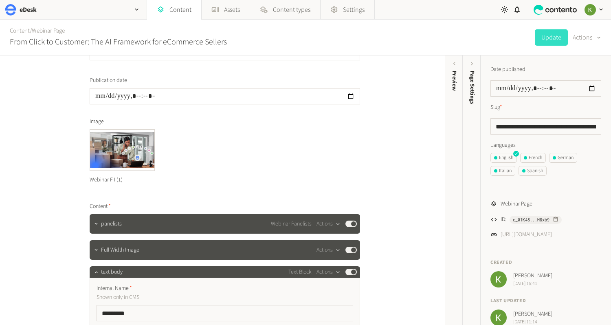
scroll to position [212, 0]
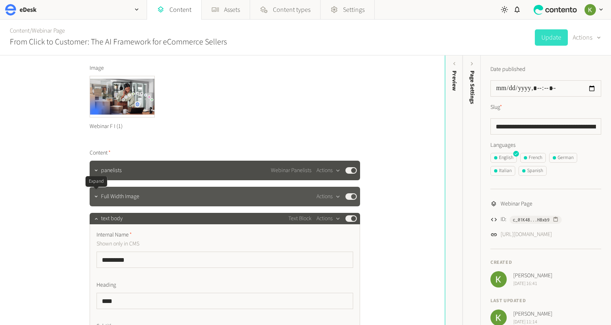
click at [94, 197] on icon "button" at bounding box center [96, 197] width 6 height 6
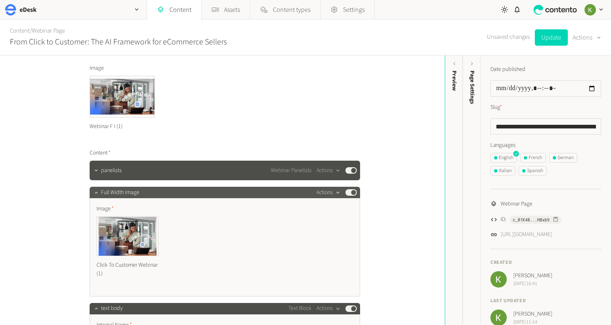
click at [335, 195] on icon "button" at bounding box center [338, 192] width 7 height 7
click at [331, 257] on button "Delete" at bounding box center [343, 255] width 54 height 15
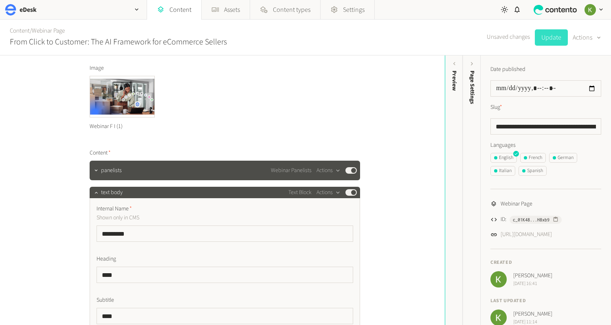
click at [555, 42] on button "Update" at bounding box center [551, 37] width 33 height 16
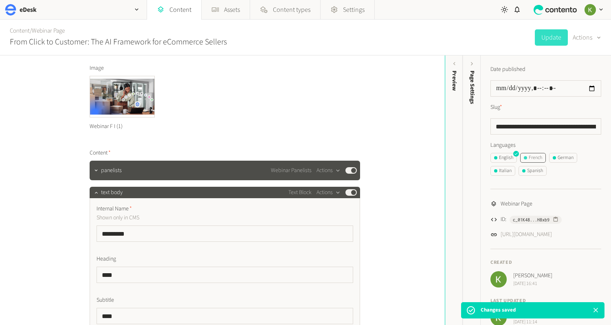
click at [533, 159] on div "French" at bounding box center [533, 157] width 18 height 7
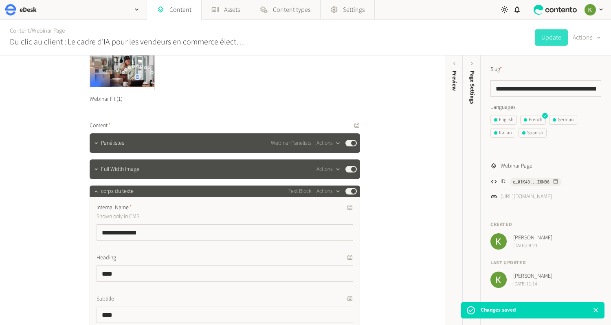
scroll to position [240, 0]
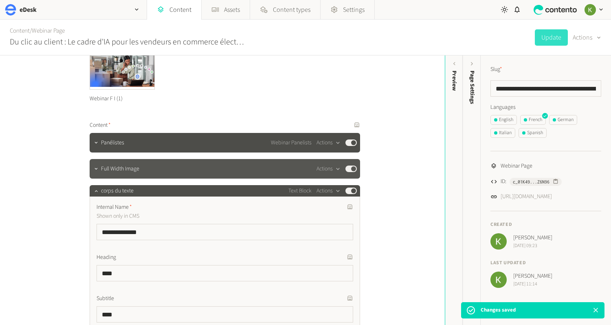
click at [322, 174] on div "Full Width Image Actions Published" at bounding box center [225, 169] width 271 height 20
click at [335, 172] on icon "button" at bounding box center [338, 169] width 7 height 7
click at [337, 231] on button "Delete" at bounding box center [343, 231] width 54 height 15
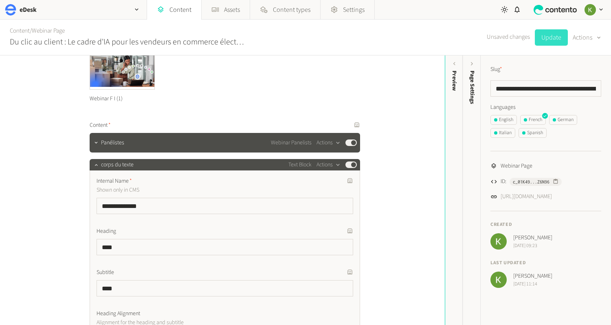
click at [551, 38] on button "Update" at bounding box center [551, 37] width 33 height 16
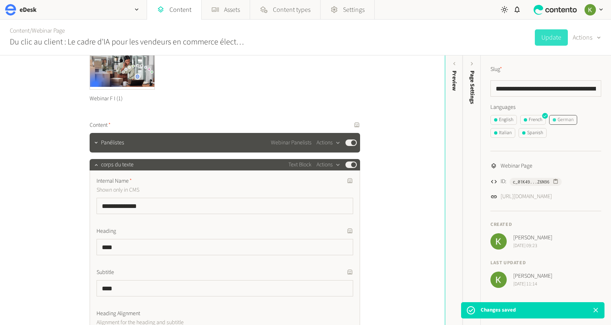
click at [562, 121] on div "German" at bounding box center [563, 119] width 21 height 7
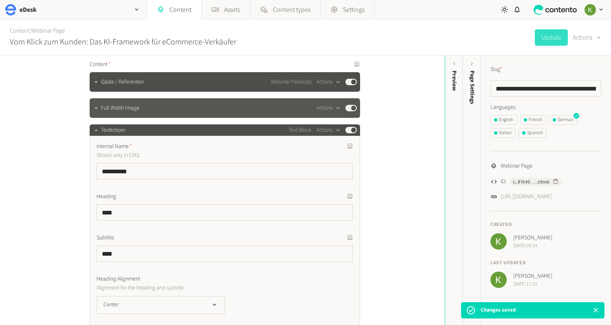
scroll to position [268, 0]
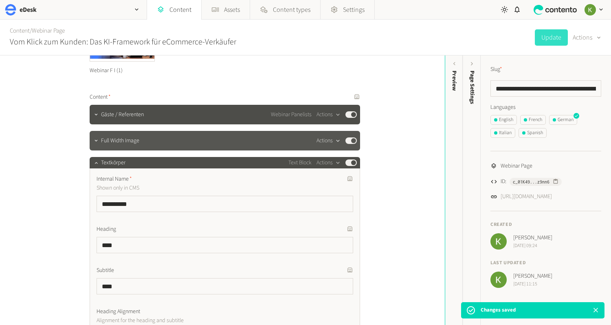
click at [331, 140] on button "Actions" at bounding box center [329, 141] width 24 height 10
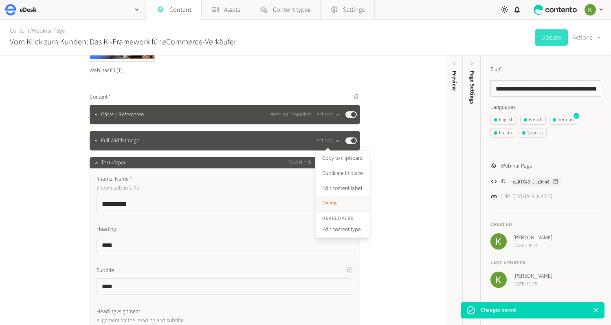
click at [333, 205] on button "Delete" at bounding box center [343, 203] width 54 height 15
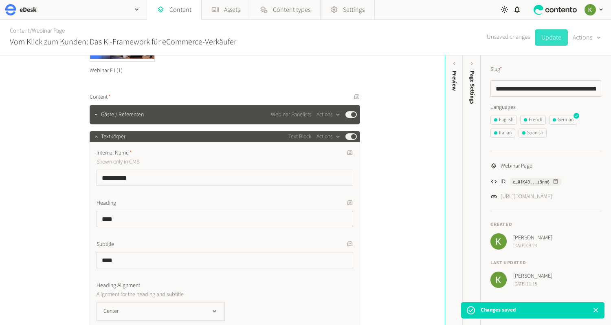
click at [544, 39] on button "Update" at bounding box center [551, 37] width 33 height 16
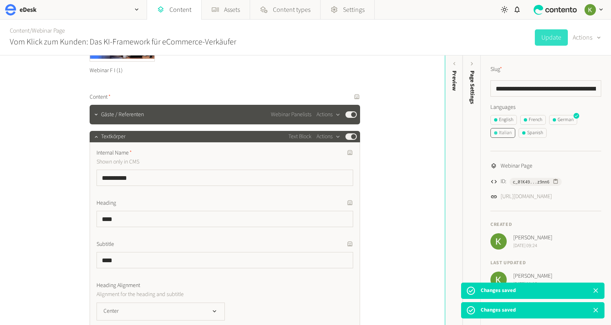
click at [503, 134] on div "Italian" at bounding box center [503, 132] width 18 height 7
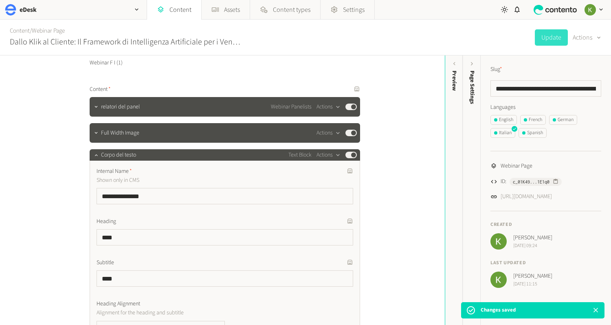
scroll to position [300, 0]
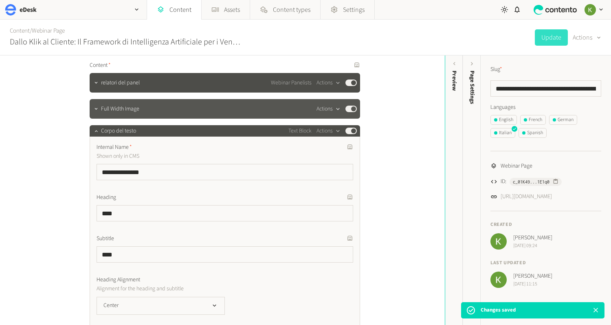
click at [322, 109] on button "Actions" at bounding box center [329, 109] width 24 height 10
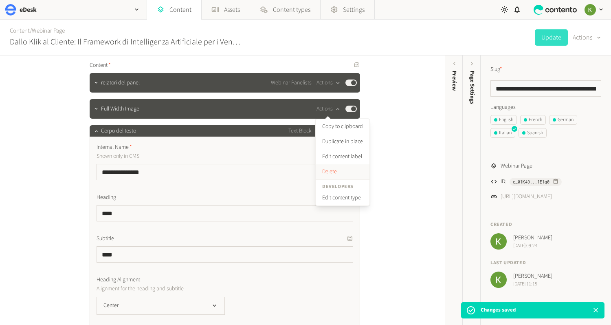
click at [329, 170] on button "Delete" at bounding box center [343, 171] width 54 height 15
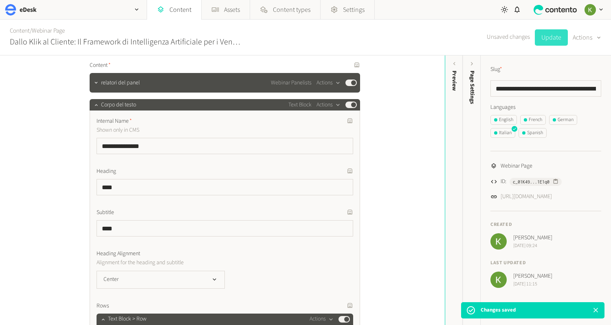
click at [547, 42] on button "Update" at bounding box center [551, 37] width 33 height 16
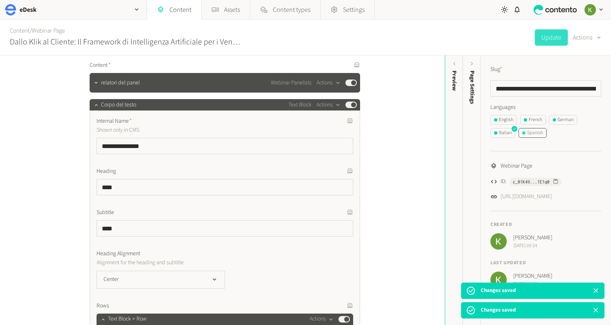
click at [540, 134] on div "Spanish" at bounding box center [533, 132] width 21 height 7
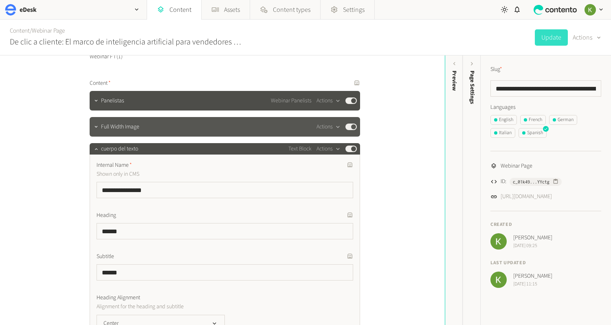
scroll to position [281, 0]
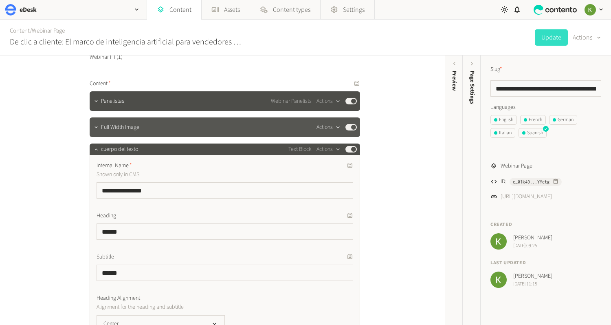
click at [326, 129] on button "Actions" at bounding box center [329, 127] width 24 height 10
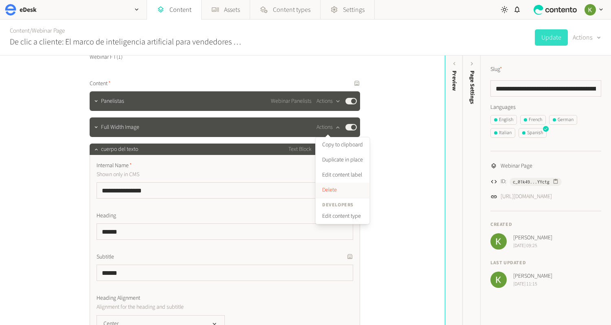
click at [329, 192] on button "Delete" at bounding box center [343, 190] width 54 height 15
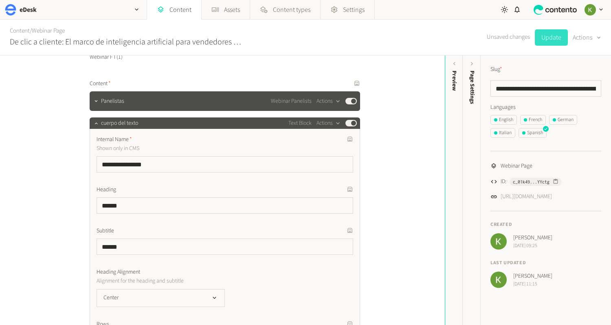
click at [552, 41] on button "Update" at bounding box center [551, 37] width 33 height 16
click at [508, 117] on div "English" at bounding box center [503, 119] width 19 height 7
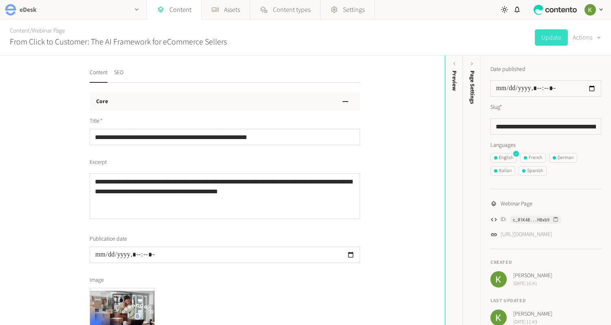
click at [97, 11] on div "eDesk" at bounding box center [73, 9] width 147 height 19
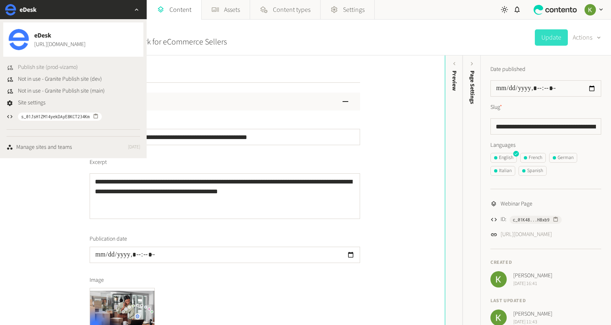
click at [57, 64] on span "Publish site (prod-vizamo)" at bounding box center [48, 67] width 60 height 9
